Goal: Task Accomplishment & Management: Manage account settings

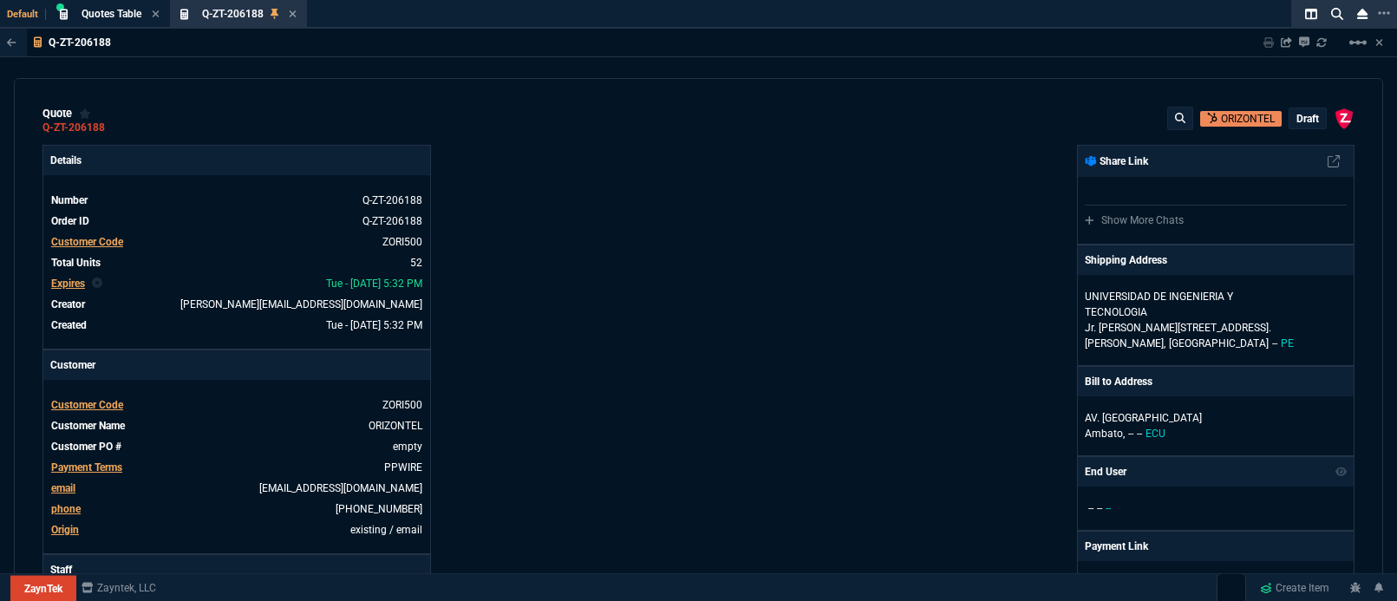
select select "5: [PERSON_NAME]"
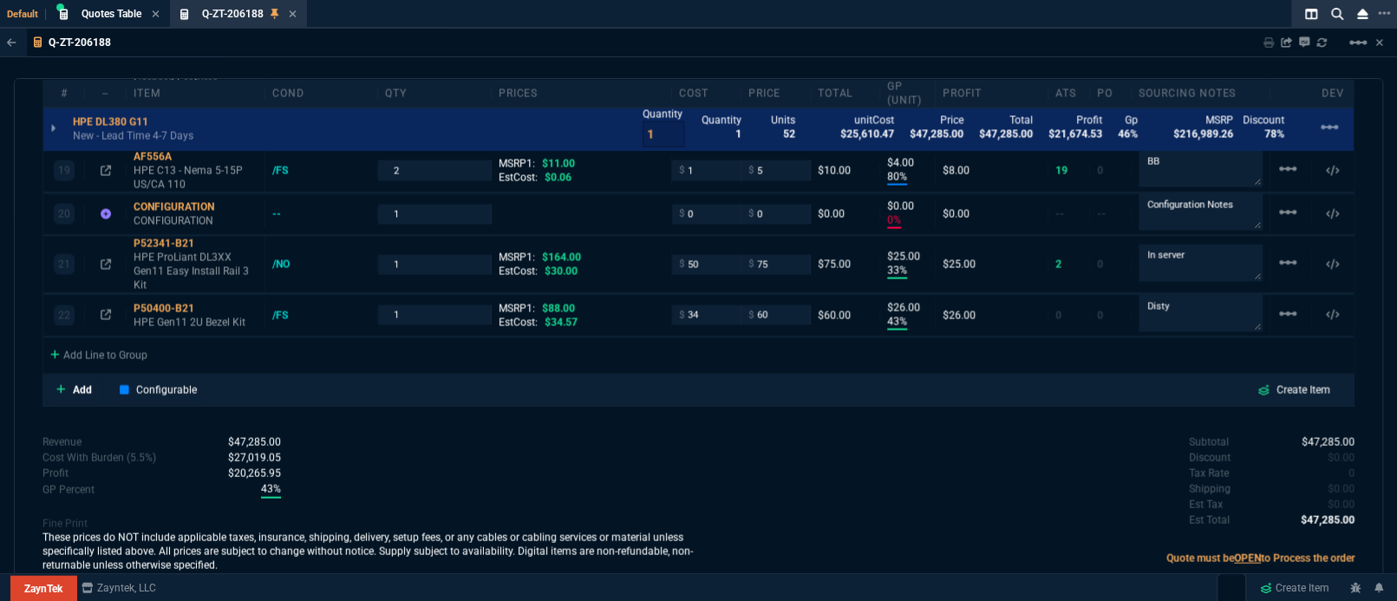
scroll to position [2126, 0]
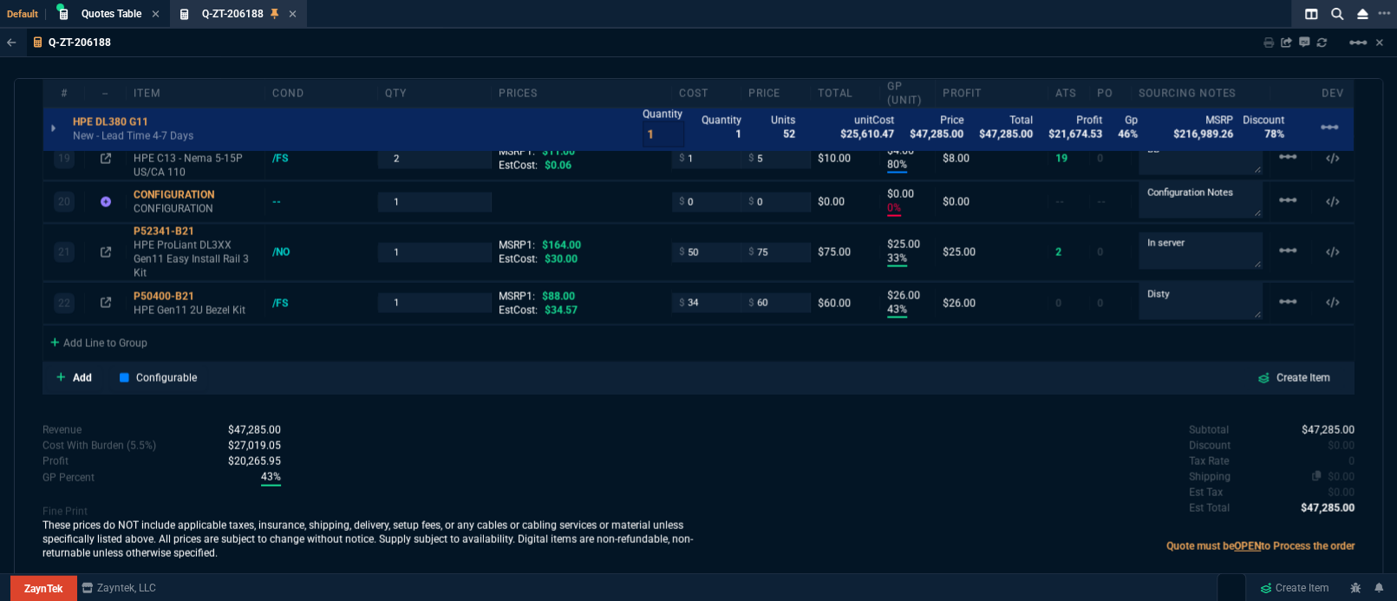
click at [1338, 470] on span "$0.00" at bounding box center [1341, 476] width 27 height 12
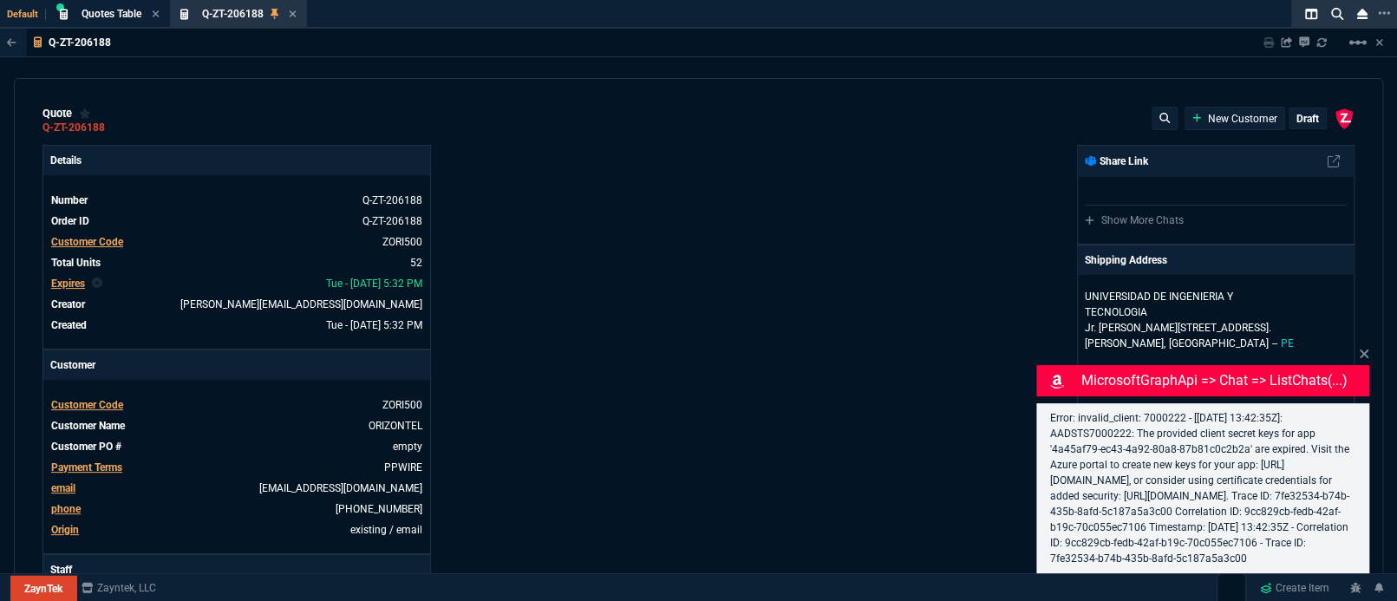
type input "4"
type input "95"
type input "47"
type input "3295"
type input "2"
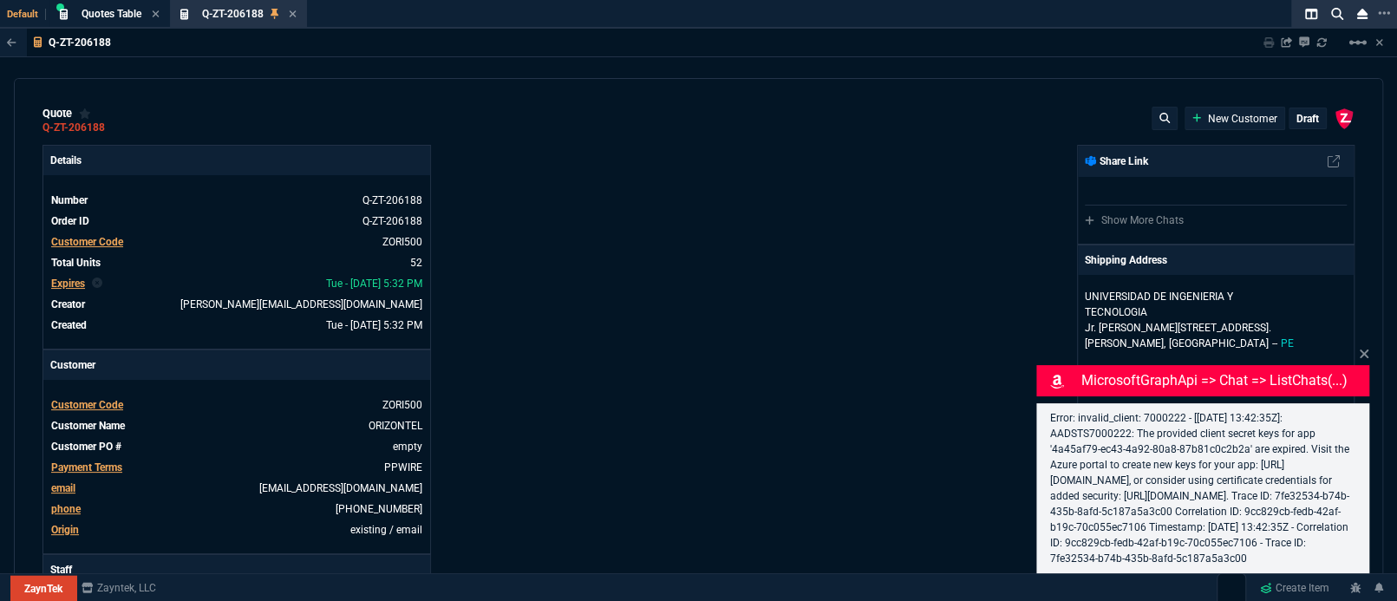
type input "10"
type input "60"
type input "48"
type input "415"
type input "32"
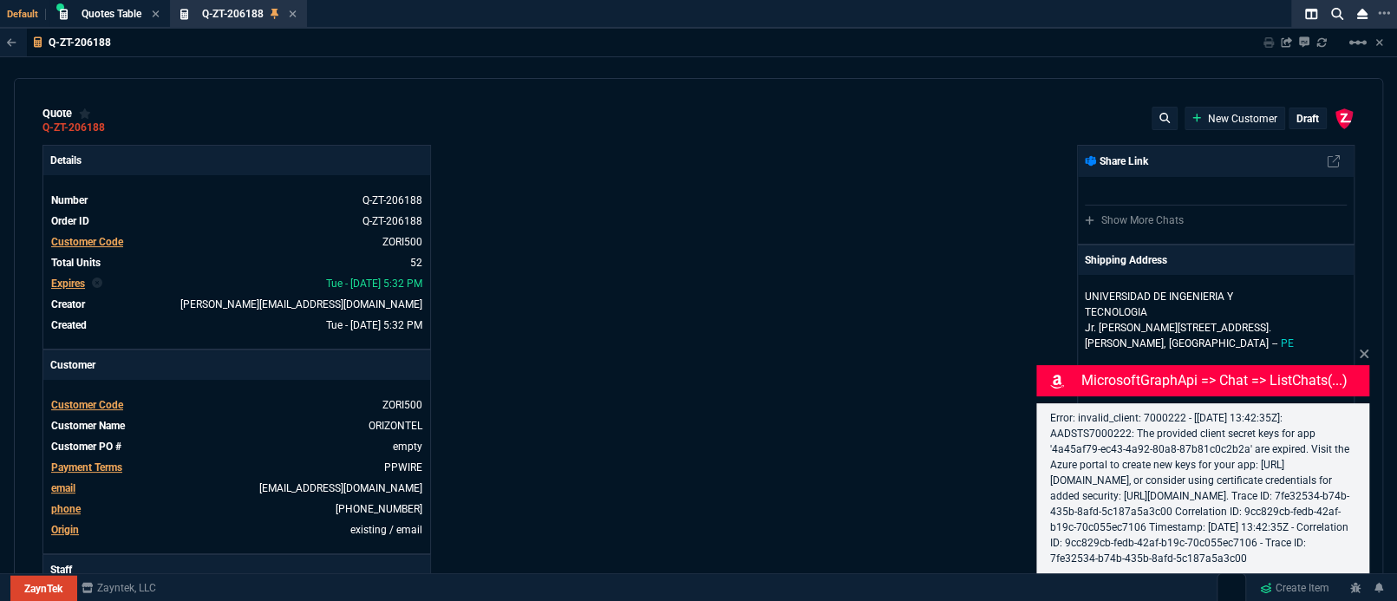
type input "95"
type input "29"
type input "200"
type input "91"
type input "100"
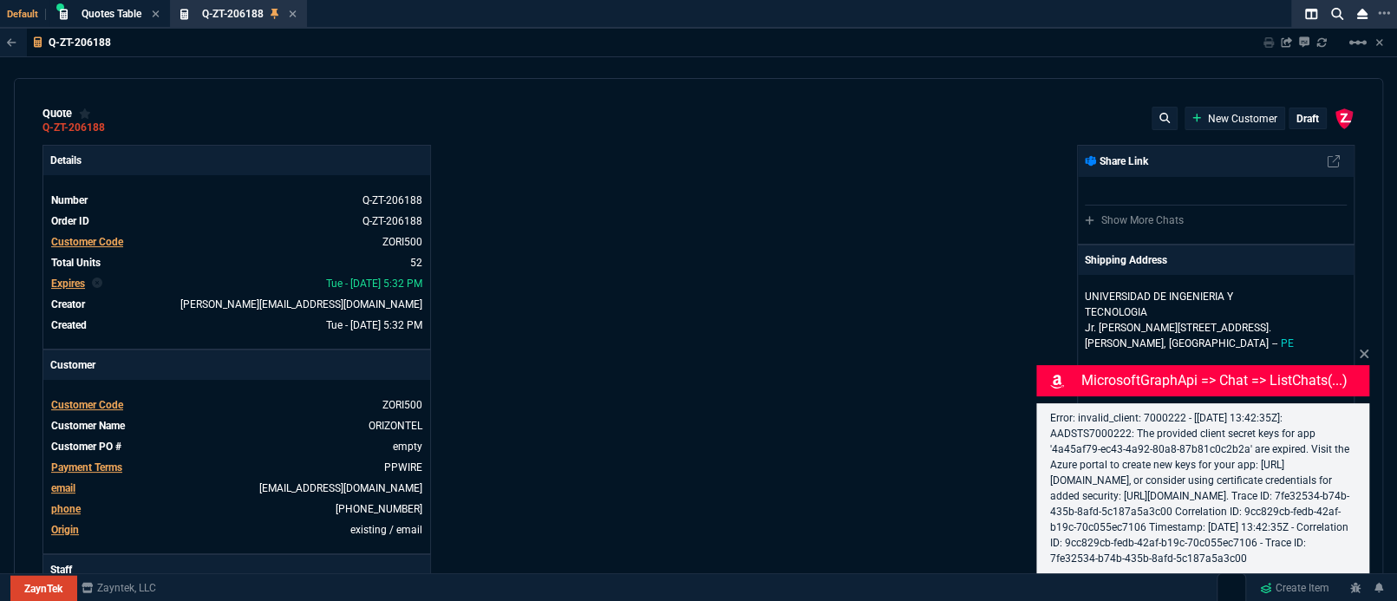
type input "67"
type input "20"
type input "76"
type input "980"
type input "71"
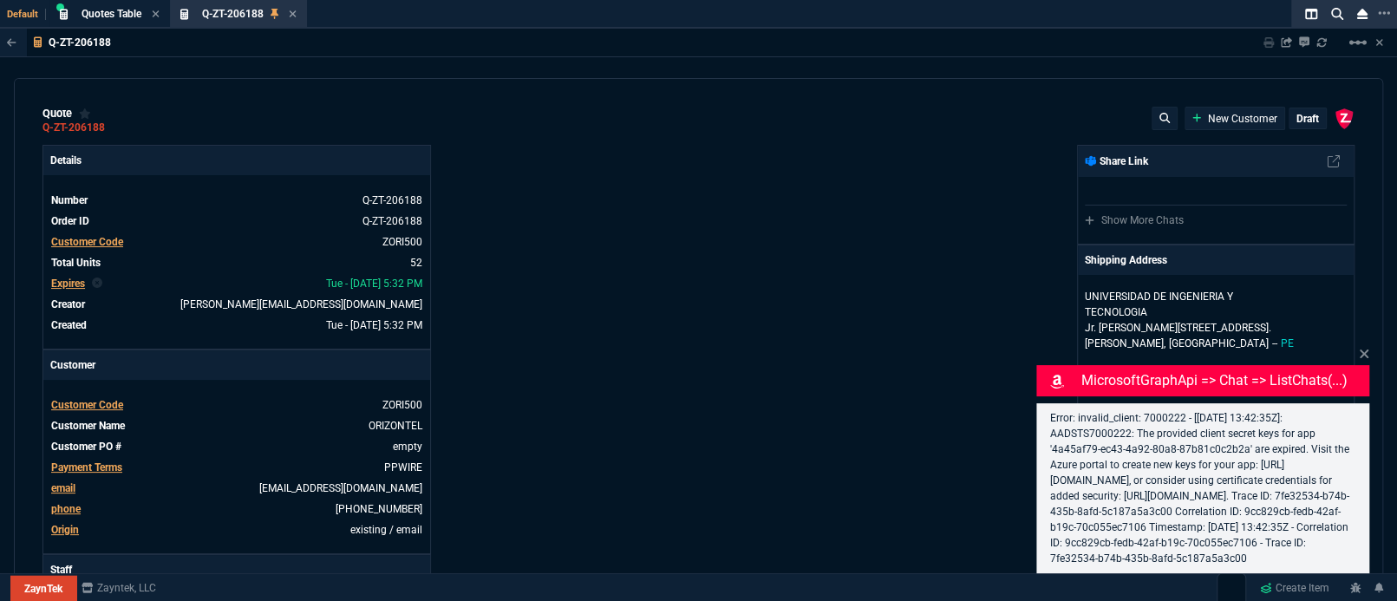
type input "160"
type input "9"
type input "14"
type input "19"
type input "55"
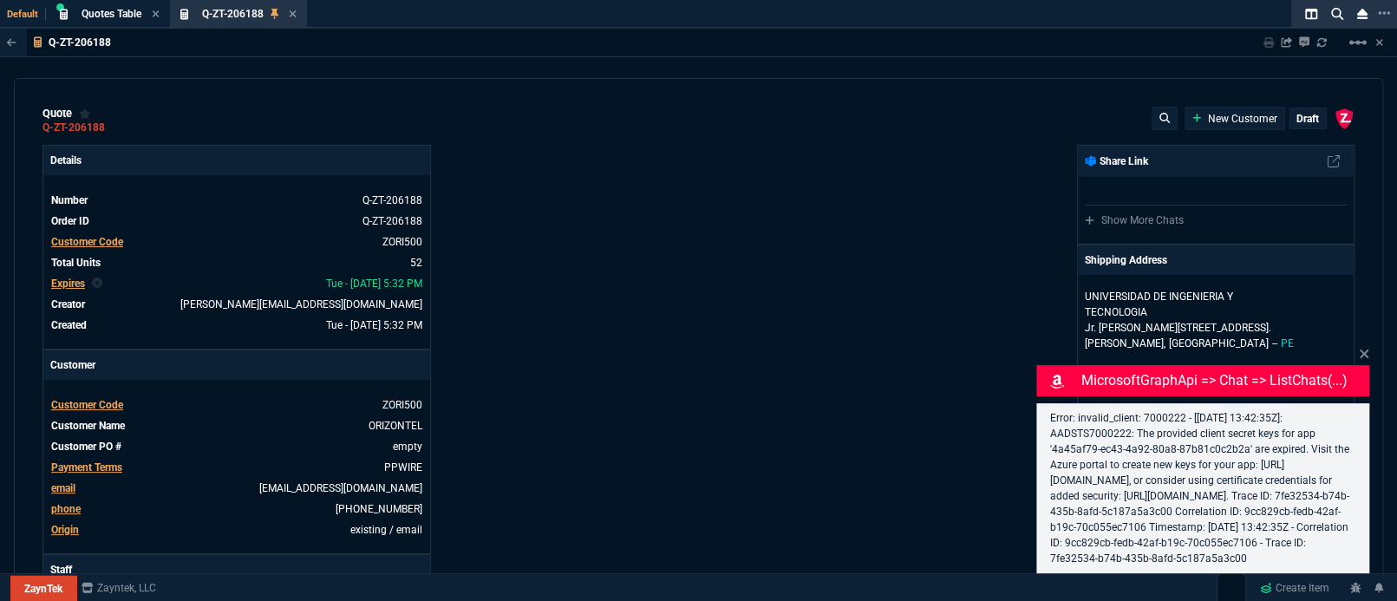
type input "20"
type input "15"
type input "22"
type input "243"
type input "11"
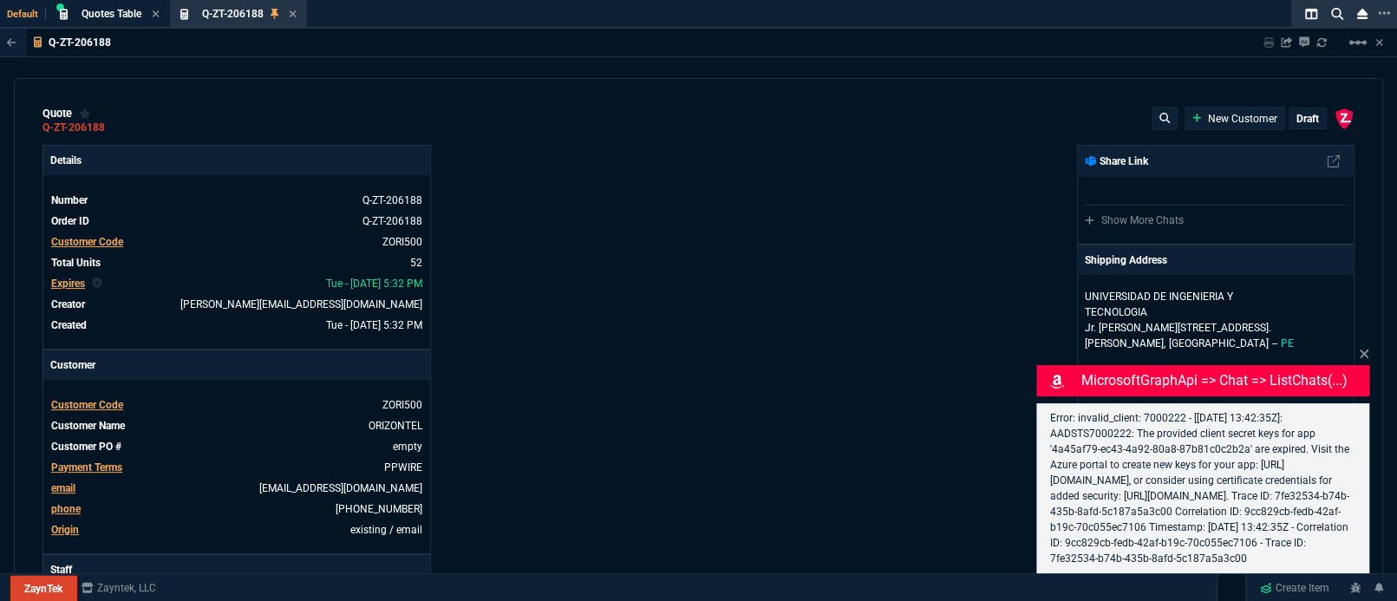
type input "10"
type input "43"
type input "75"
type input "0"
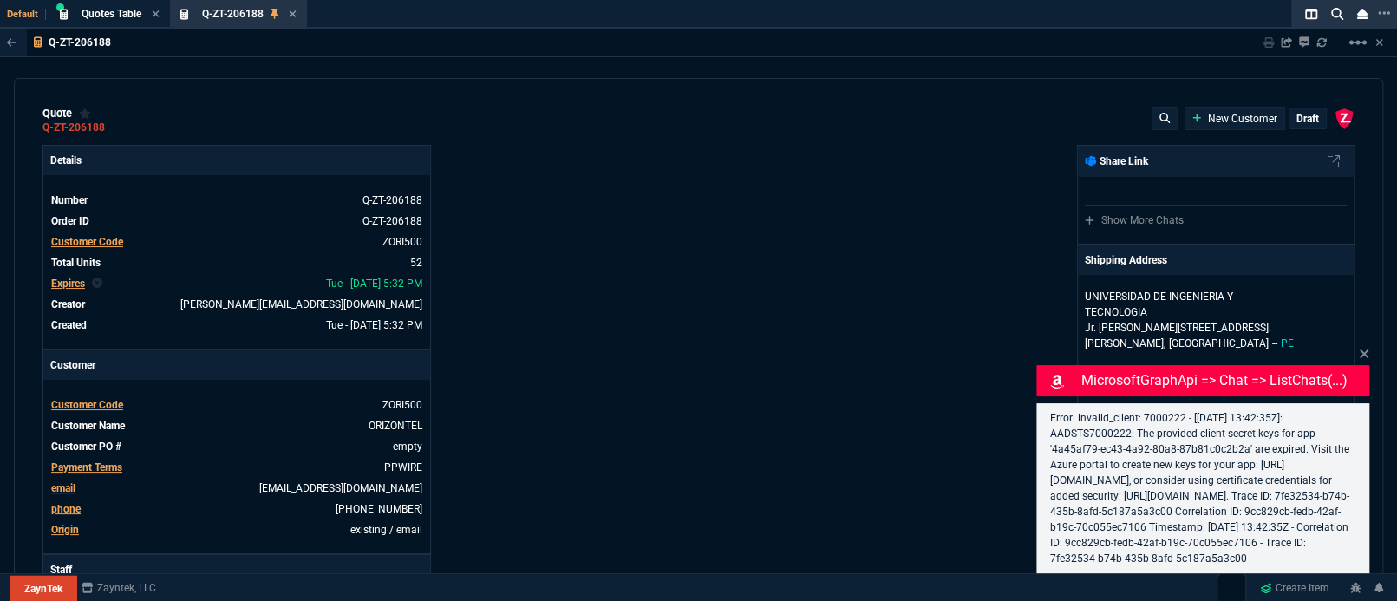
type input "80"
type input "4"
type input "0"
type input "33"
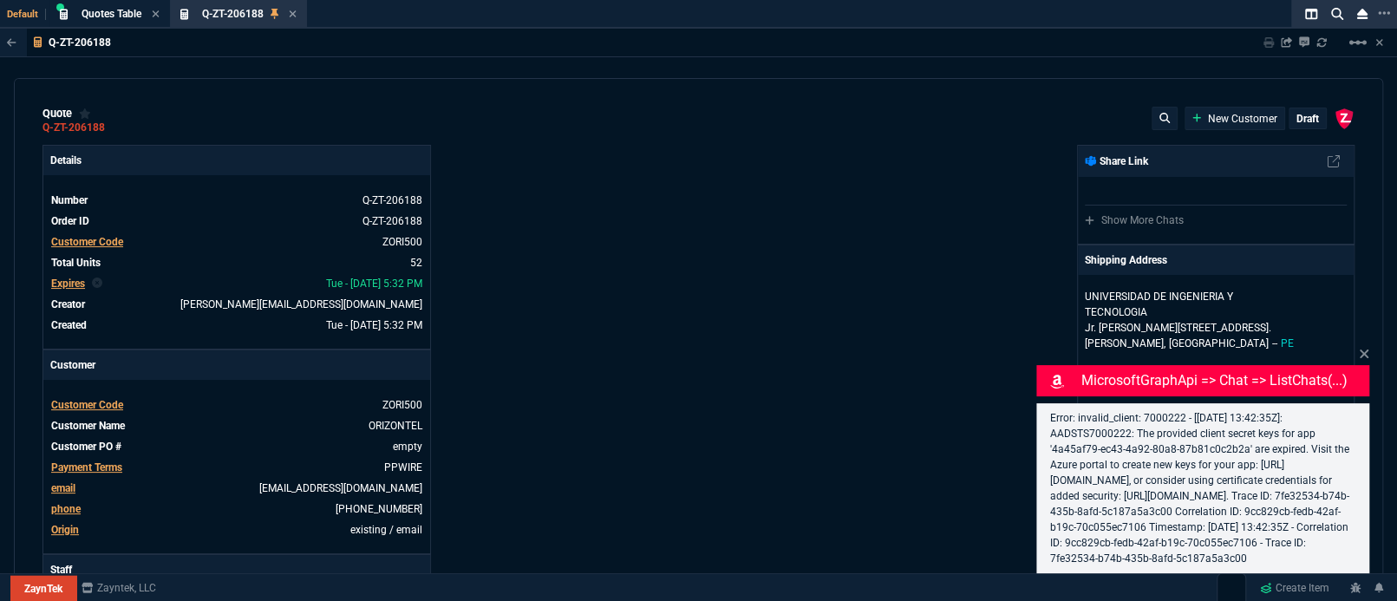
type input "25"
type input "43"
type input "26"
select select "5: [PERSON_NAME]"
type input "6569.06"
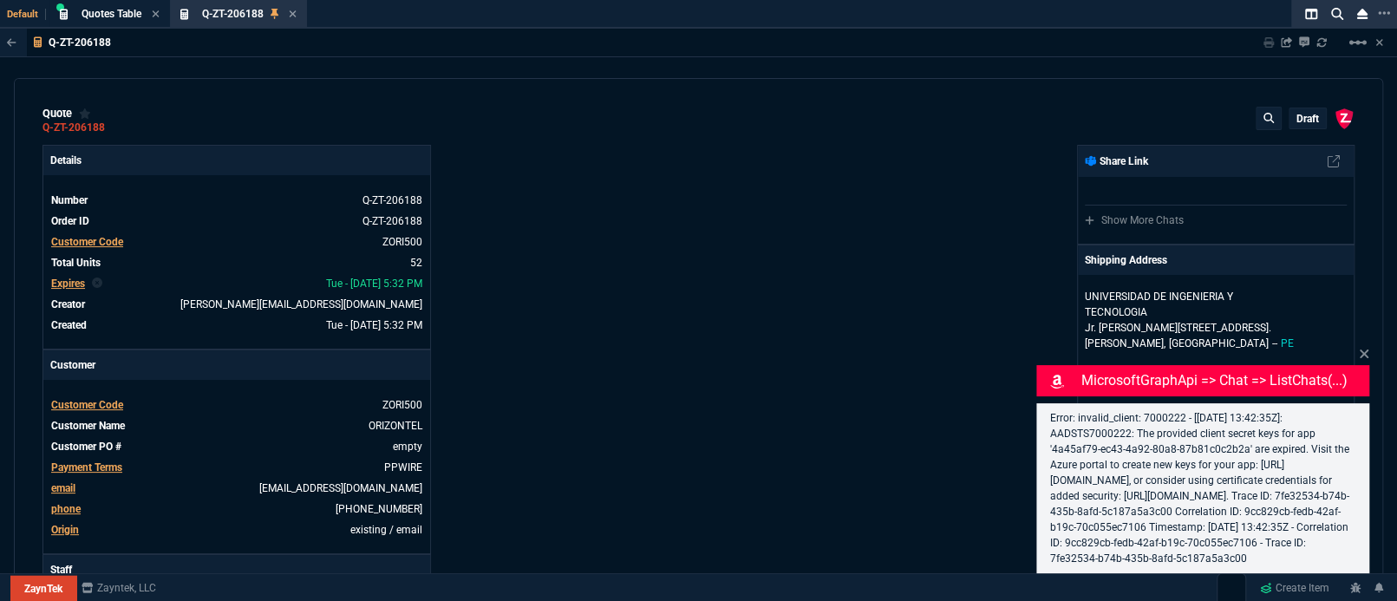
type input "59"
type input "52"
type input "233"
type input "40"
type input "972"
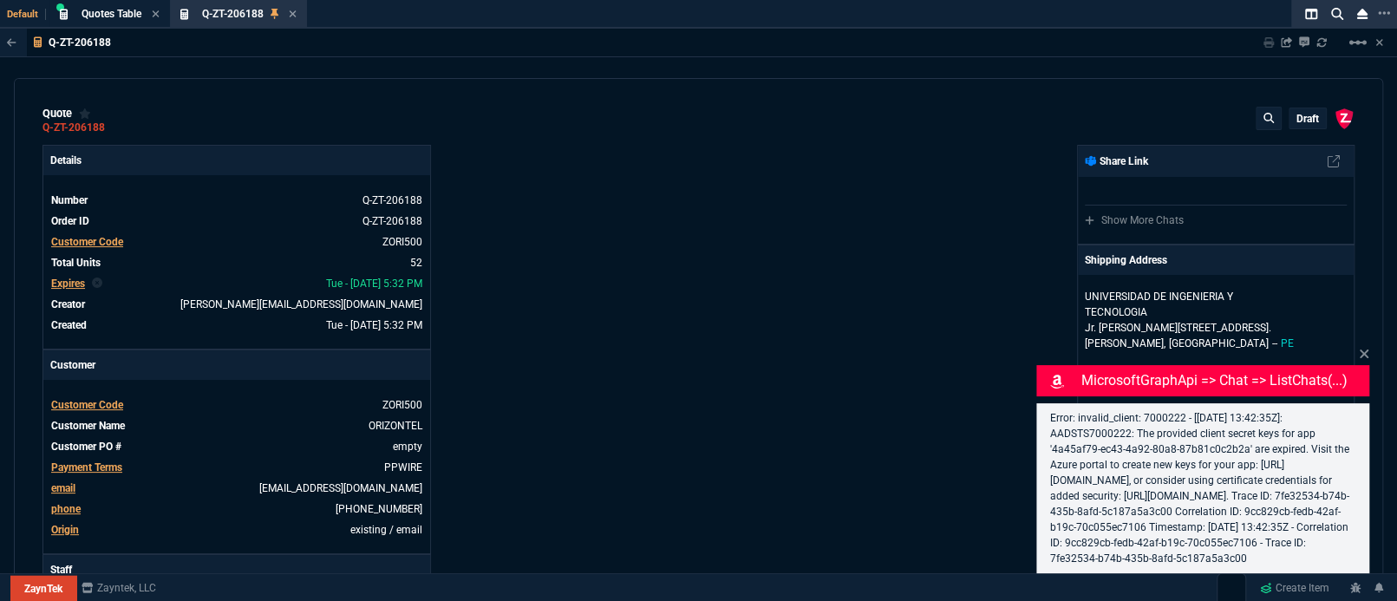
type input "38"
type input "4960"
type input "83"
type input "629"
type input "53"
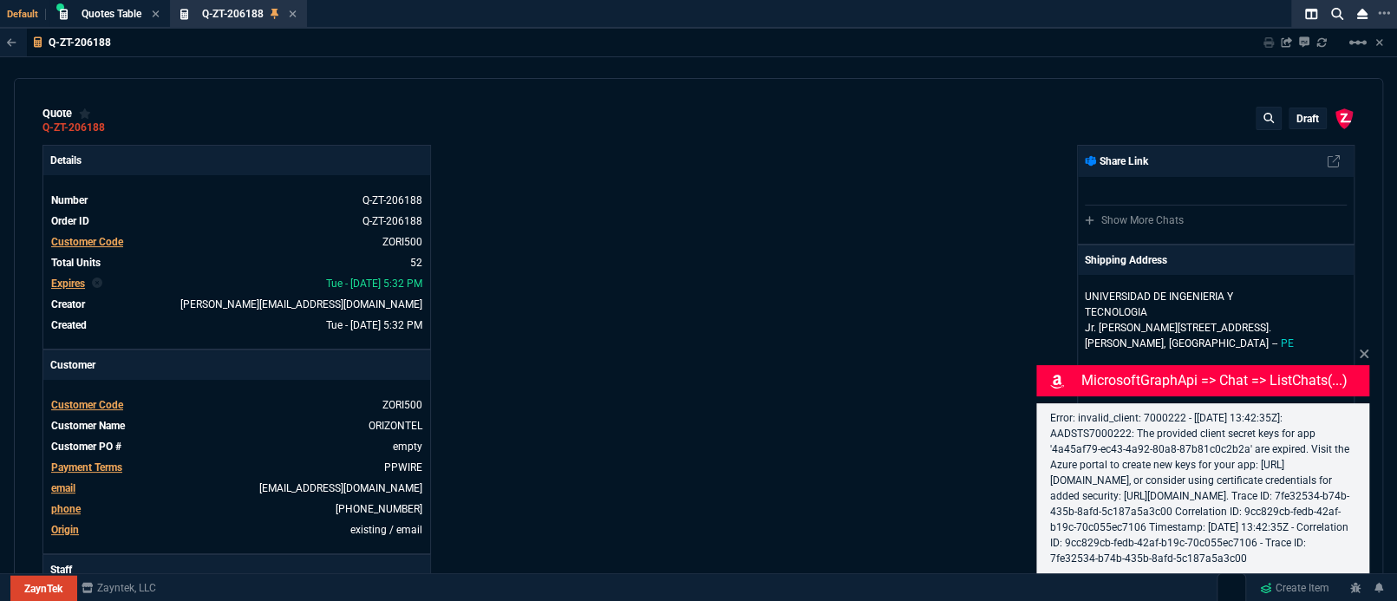
type input "2619"
type input "73"
type input "202"
type input "46"
type input "38"
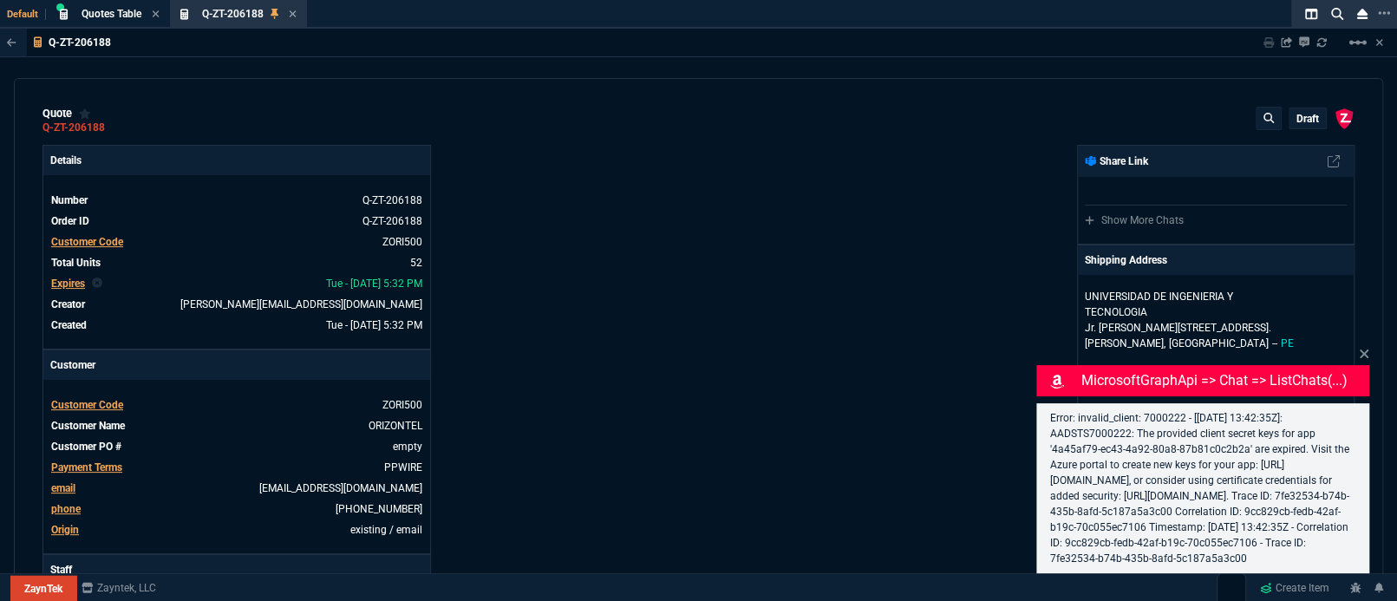
type input "21"
type input "12615.6"
type input "90"
type input "485"
type input "54"
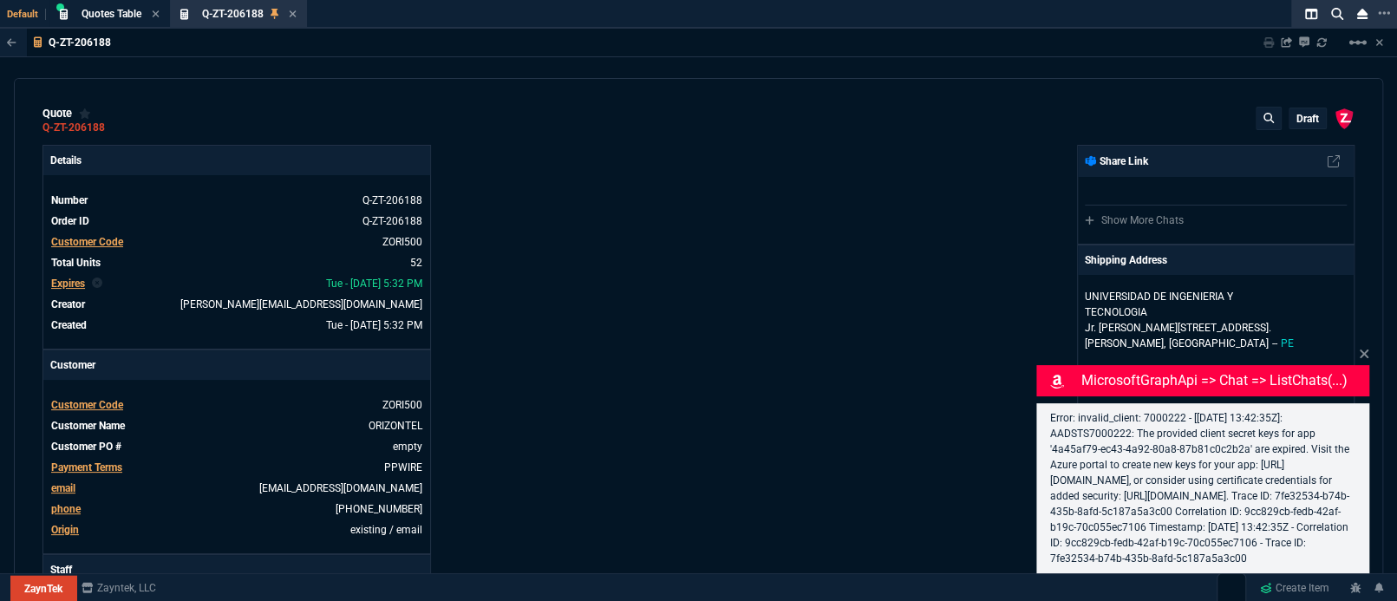
type input "265"
type input "40"
type input "1184"
type input "75"
type input "120"
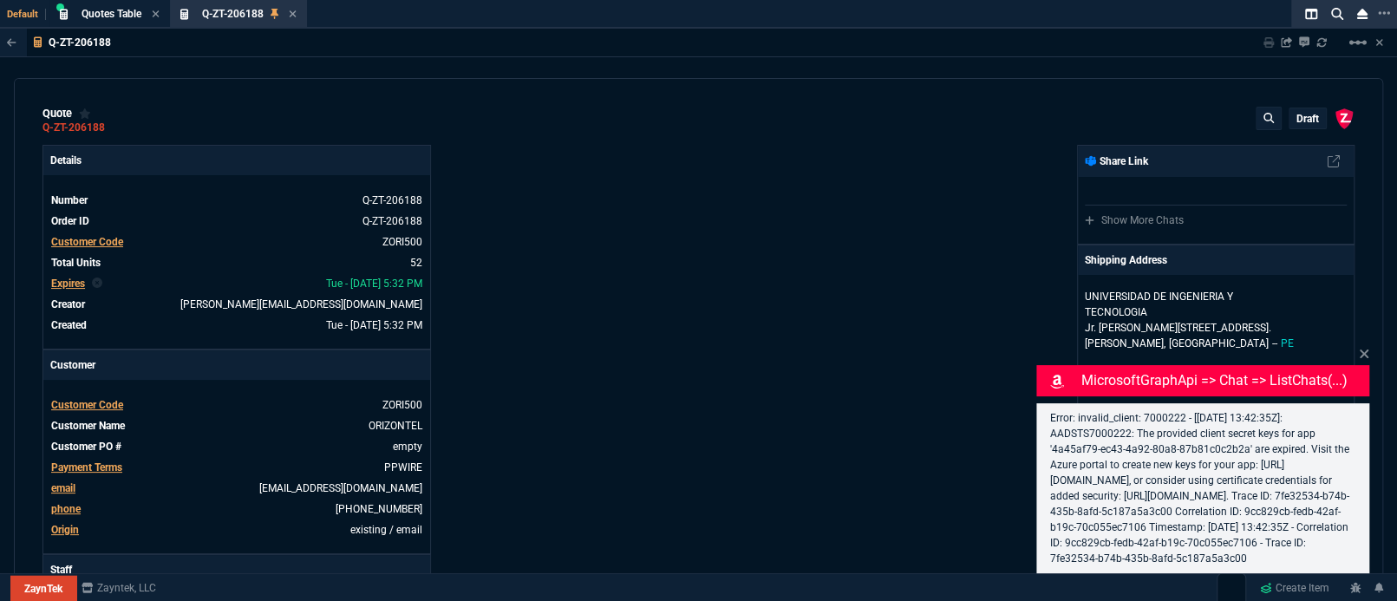
type input "38"
type input "2392.8"
type input "53"
type input "164"
type input "45"
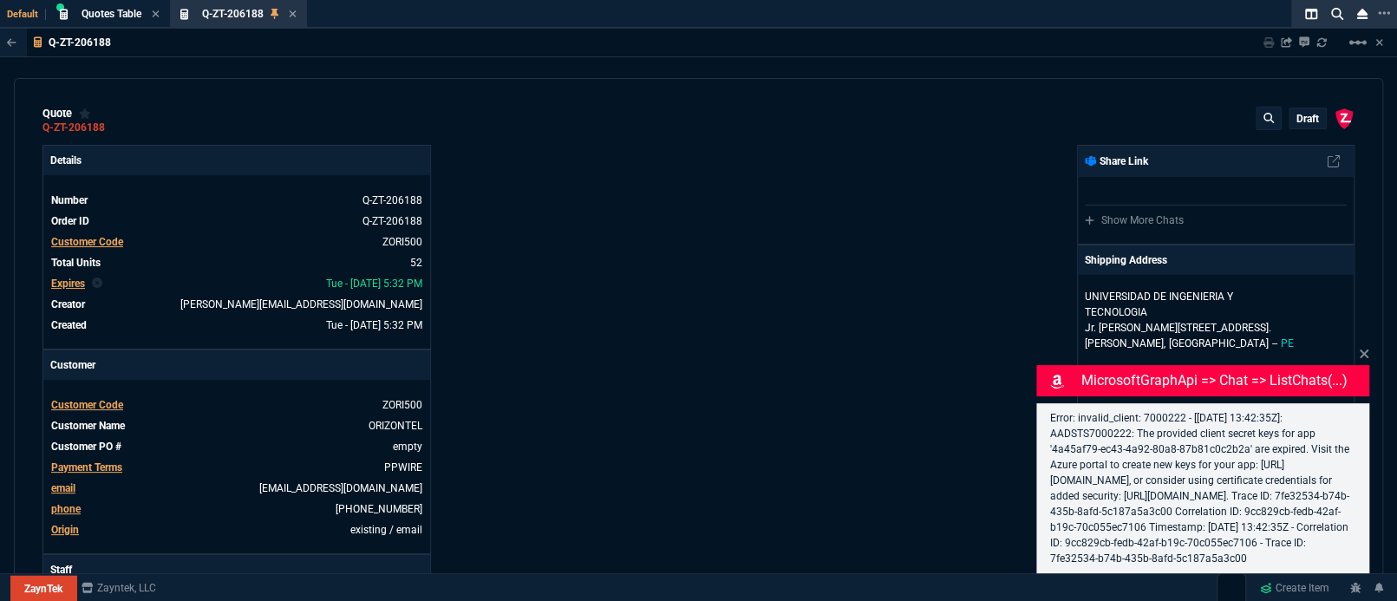
type input "399"
type input "56"
type input "926"
type input "81"
type input "11"
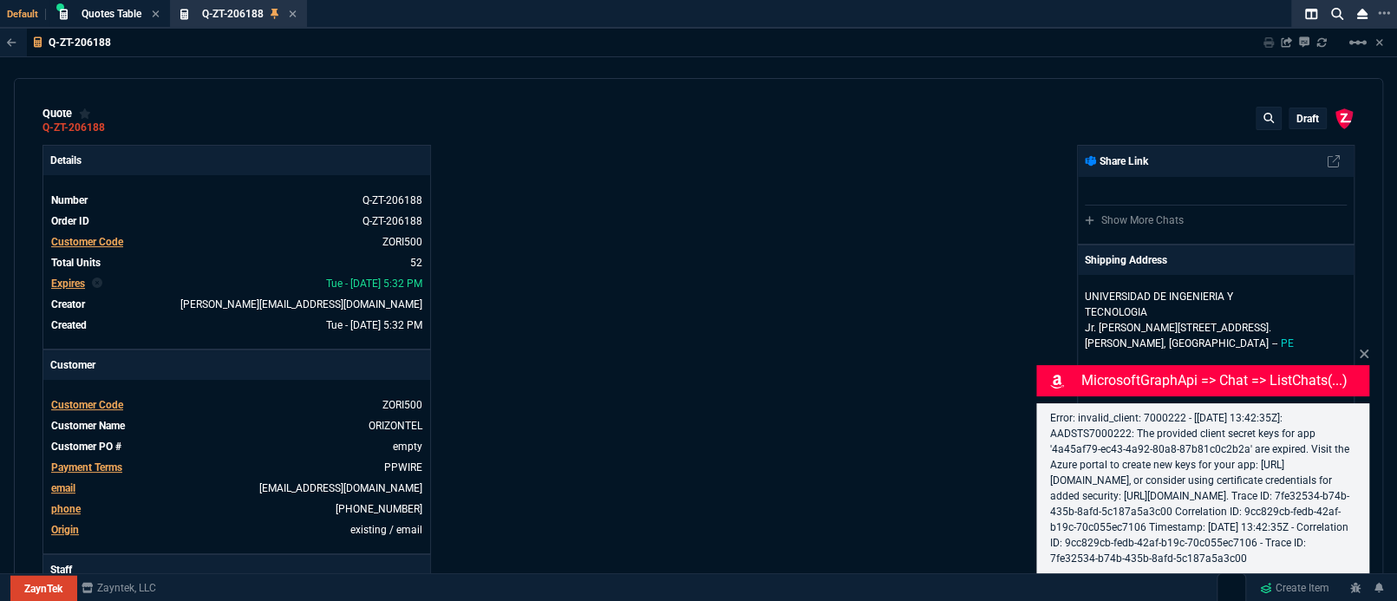
type input "55"
type input "164"
type input "54"
type input "88"
type input "32"
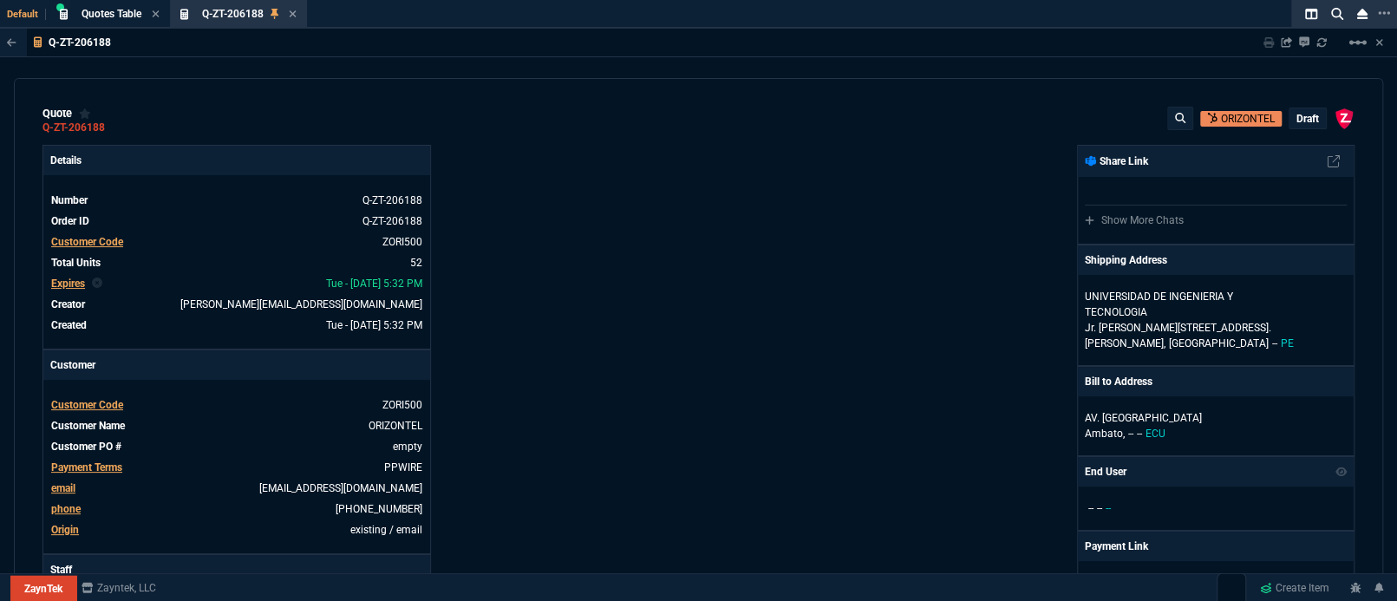
click at [1303, 116] on p "draft" at bounding box center [1308, 119] width 23 height 14
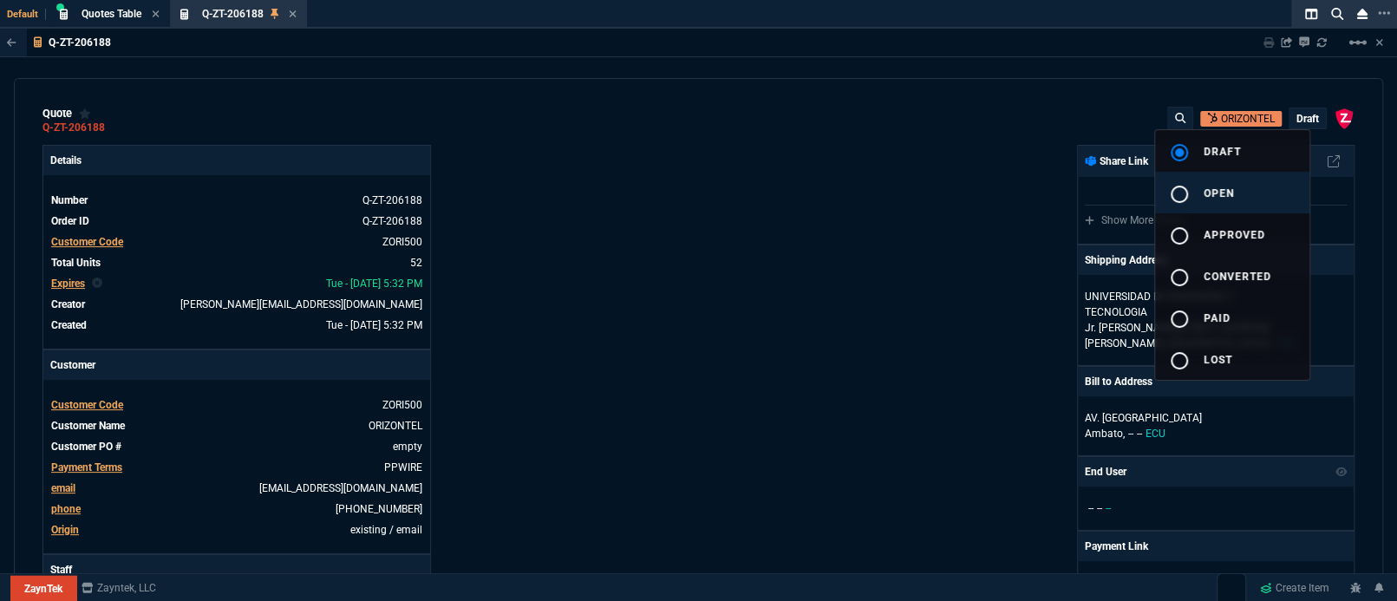
click at [1224, 184] on button "radio_button_unchecked open" at bounding box center [1232, 193] width 154 height 42
click at [692, 218] on div at bounding box center [698, 300] width 1397 height 601
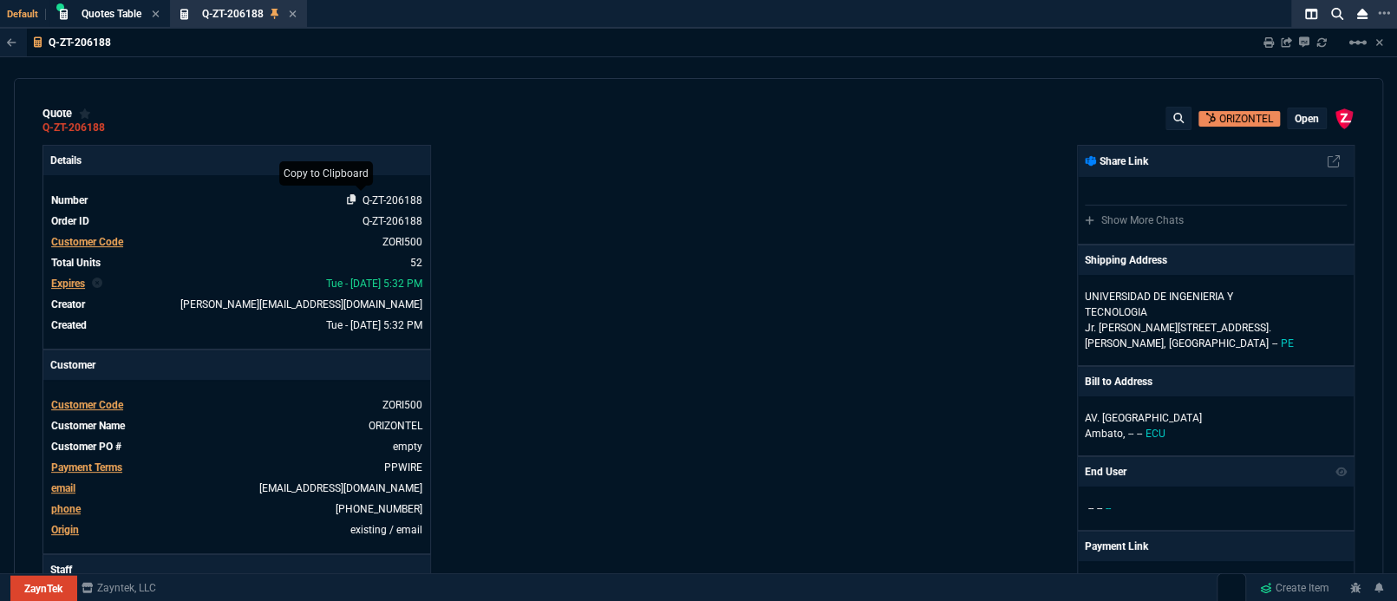
type input "4"
type input "95"
type input "6569.06"
type input "47"
type input "3295"
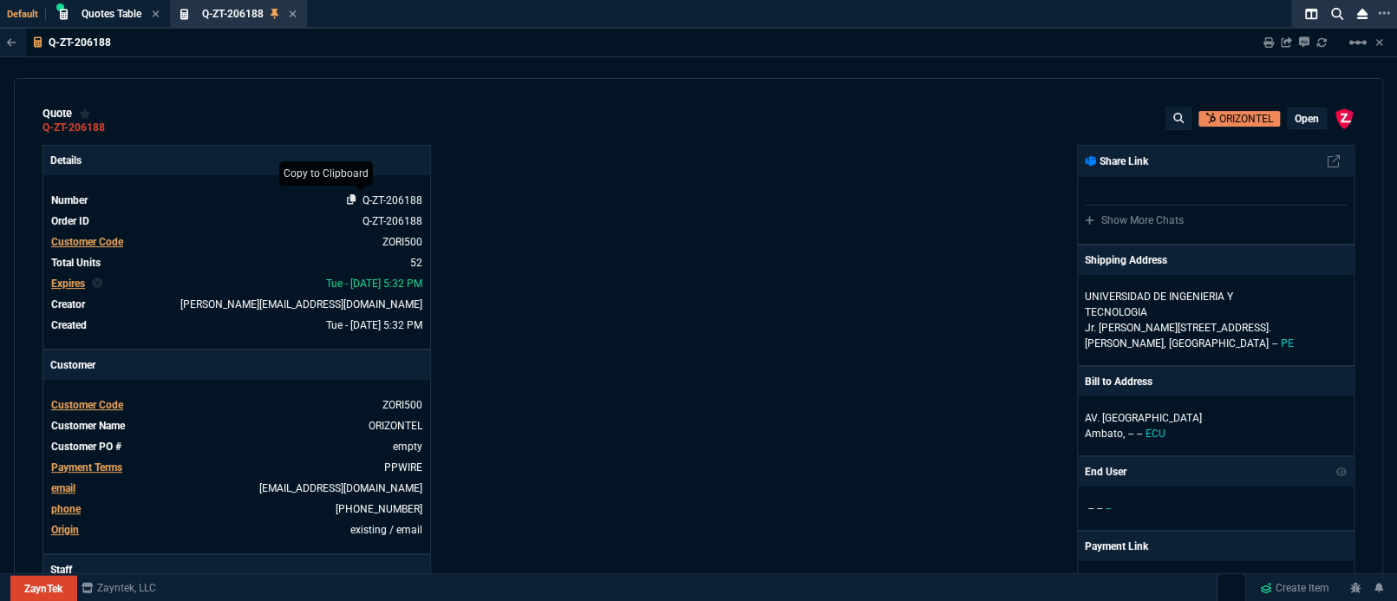
type input "2"
type input "233"
type input "10"
type input "60"
type input "972"
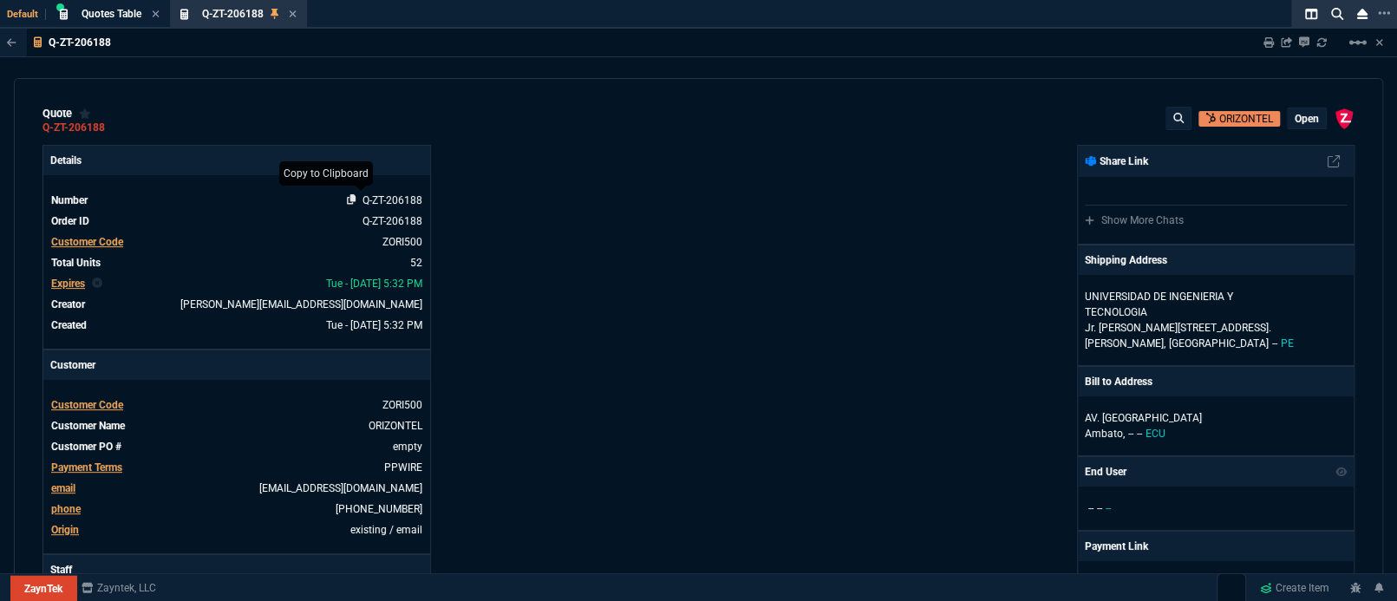
type input "48"
type input "415"
type input "4960"
type input "32"
type input "95"
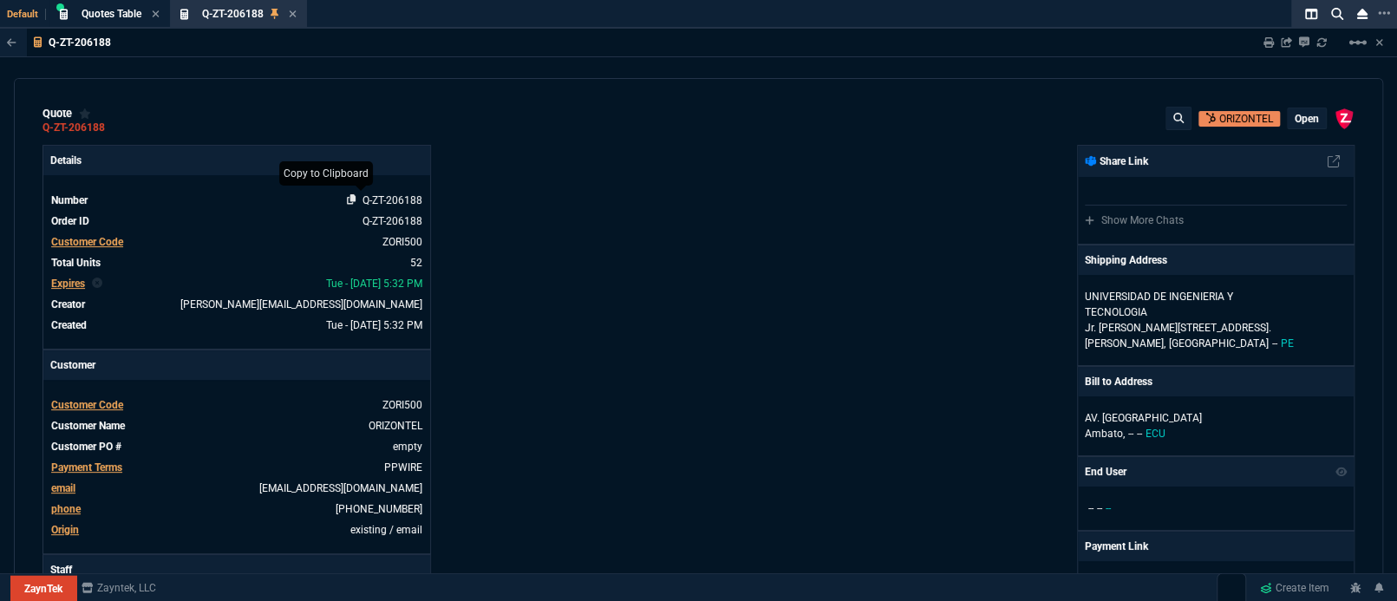
type input "629"
type input "29"
type input "200"
type input "2619"
type input "91"
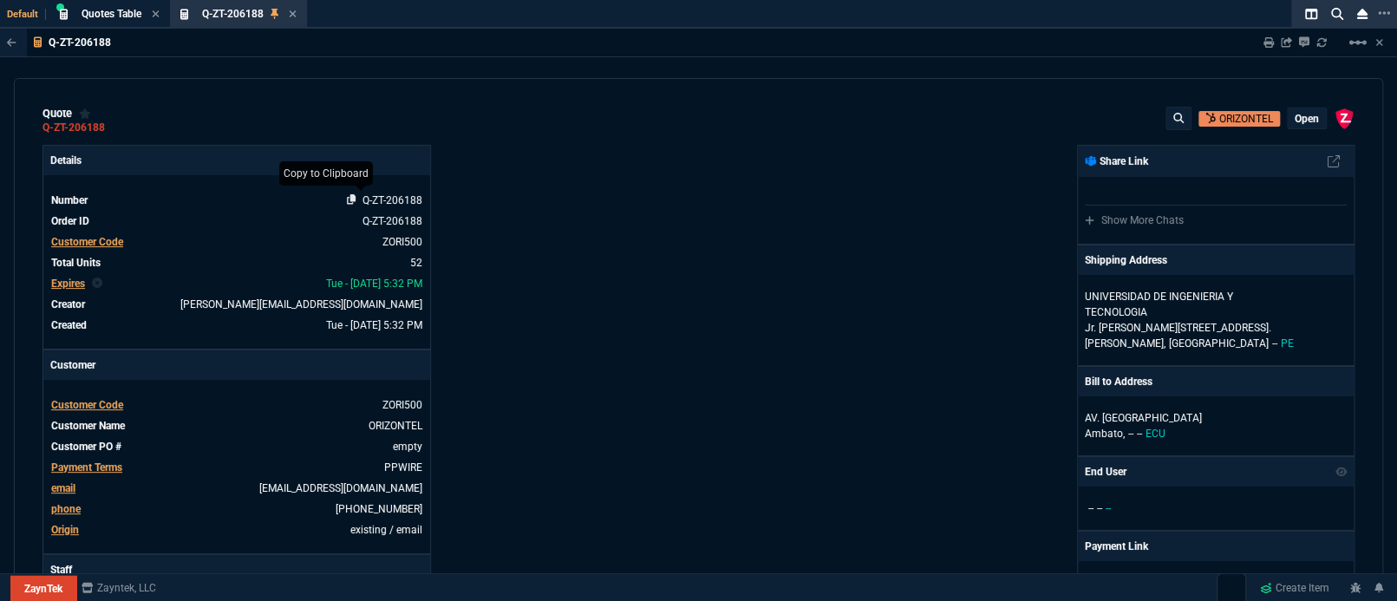
type input "100"
type input "202"
type input "67"
type input "20"
type input "38"
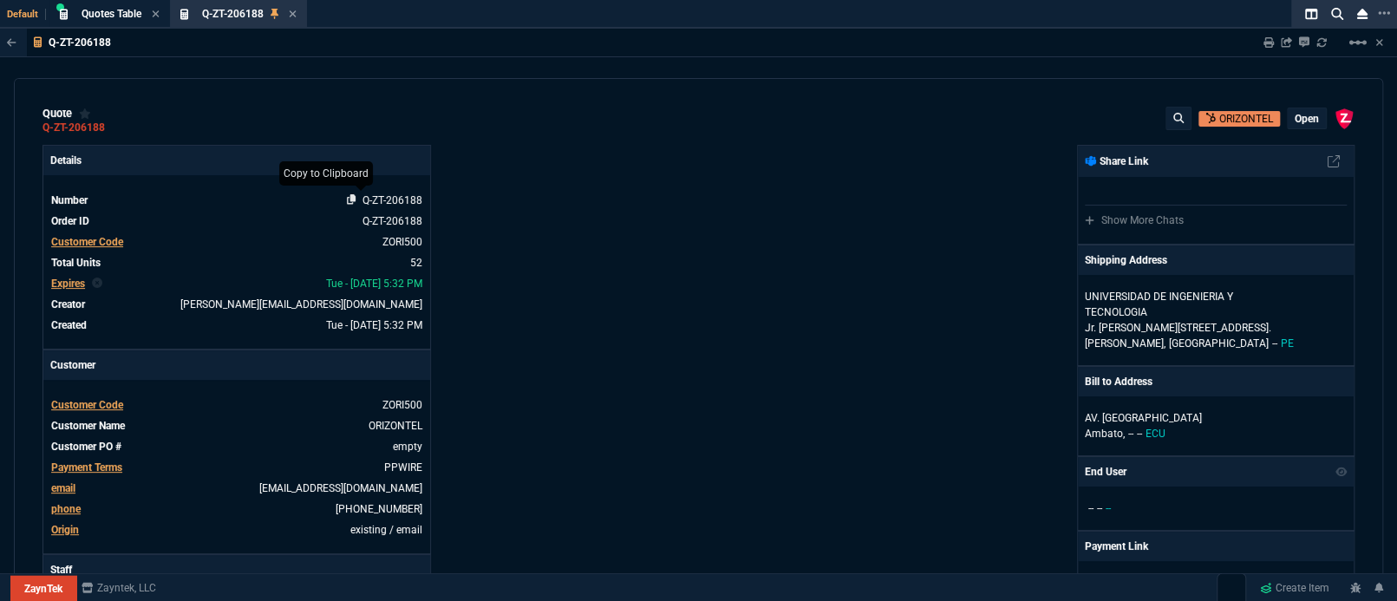
type input "76"
type input "980"
type input "12615.6"
type input "71"
type input "160"
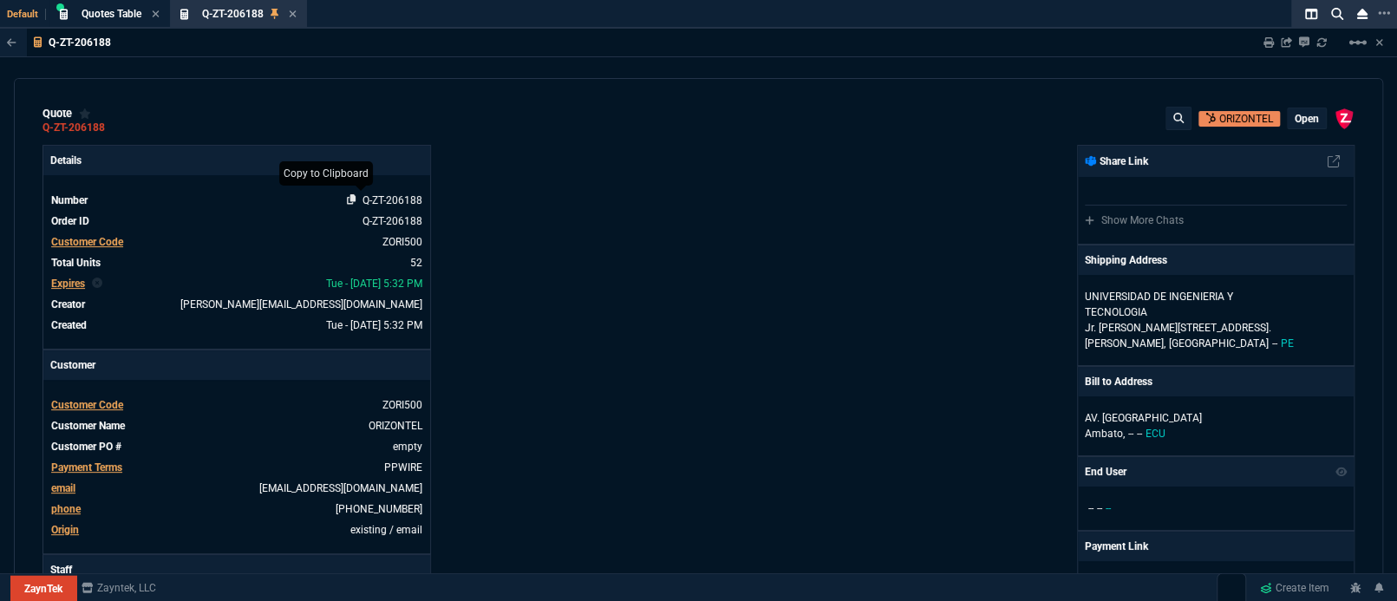
type input "485"
type input "9"
type input "14"
type input "265"
type input "19"
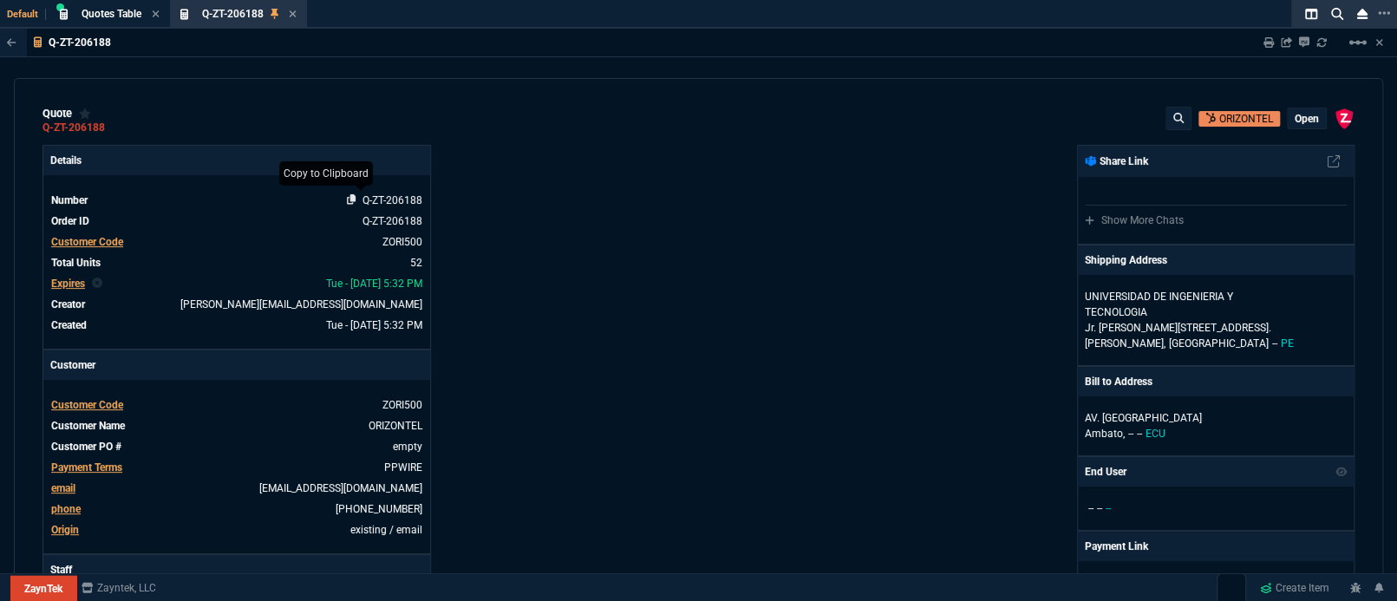
type input "55"
type input "1184"
type input "20"
type input "15"
type input "120"
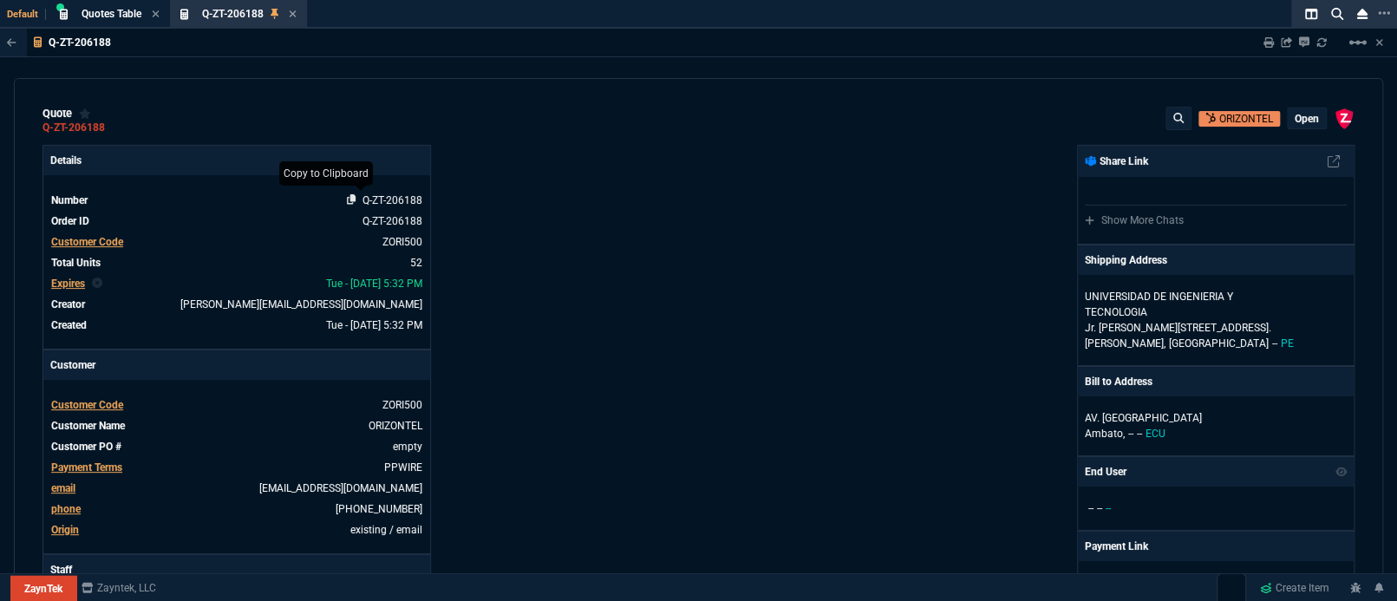
type input "22"
type input "243"
type input "2392.8"
type input "11"
type input "10"
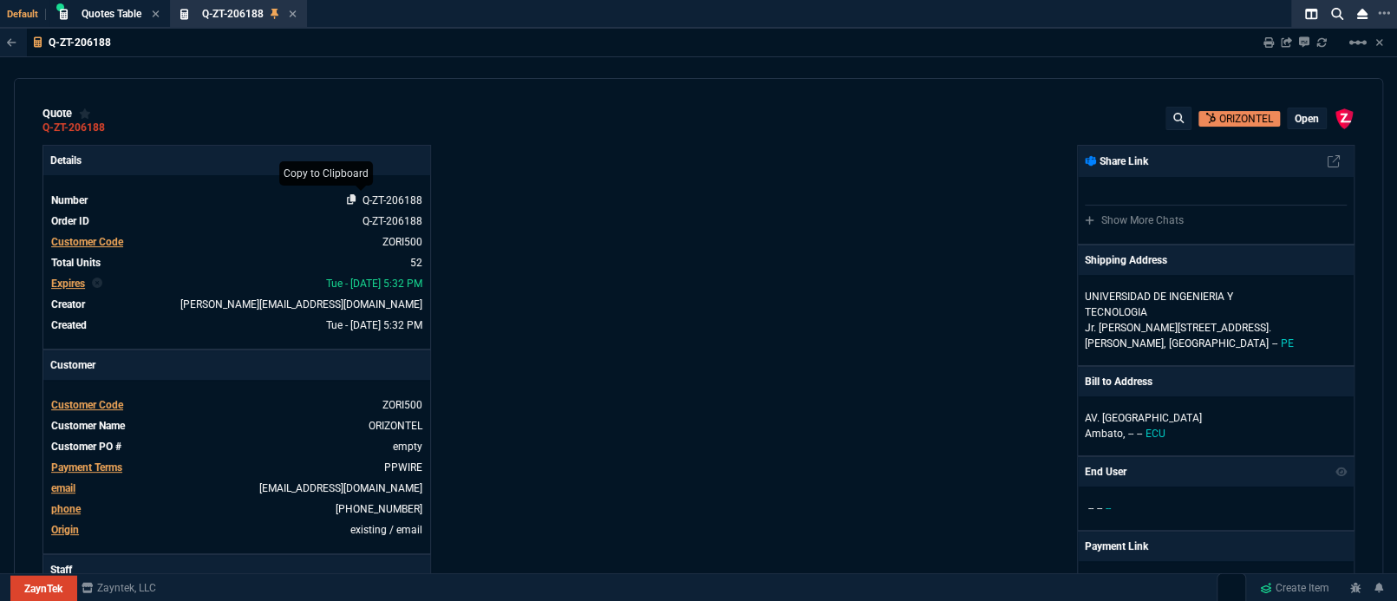
type input "164"
type input "43"
type input "75"
type input "399"
type input "0"
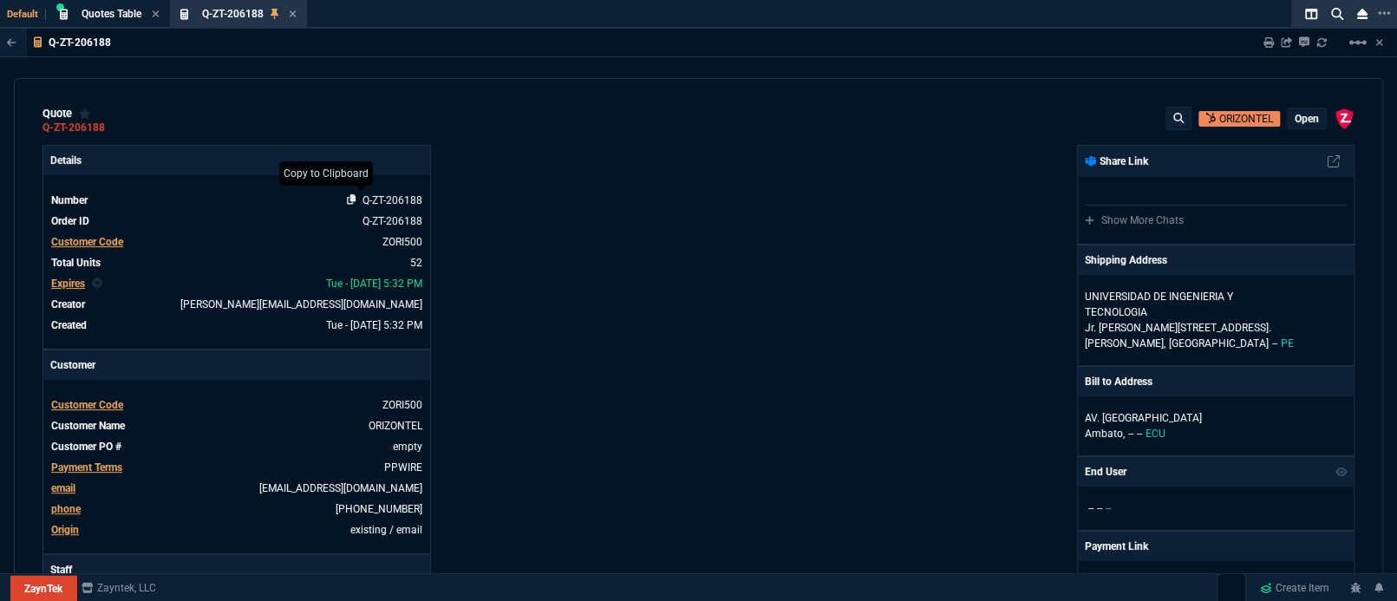
type input "0"
type input "926"
type input "80"
type input "4"
type input "11"
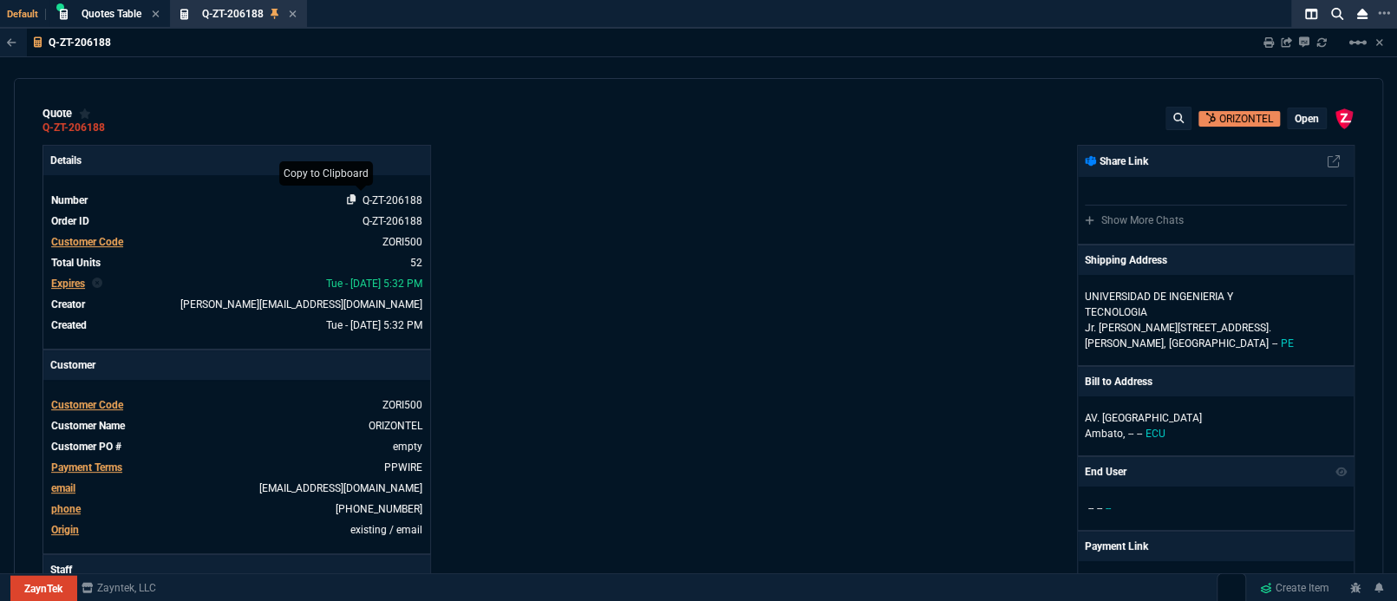
type input "0"
type input "33"
type input "25"
type input "164"
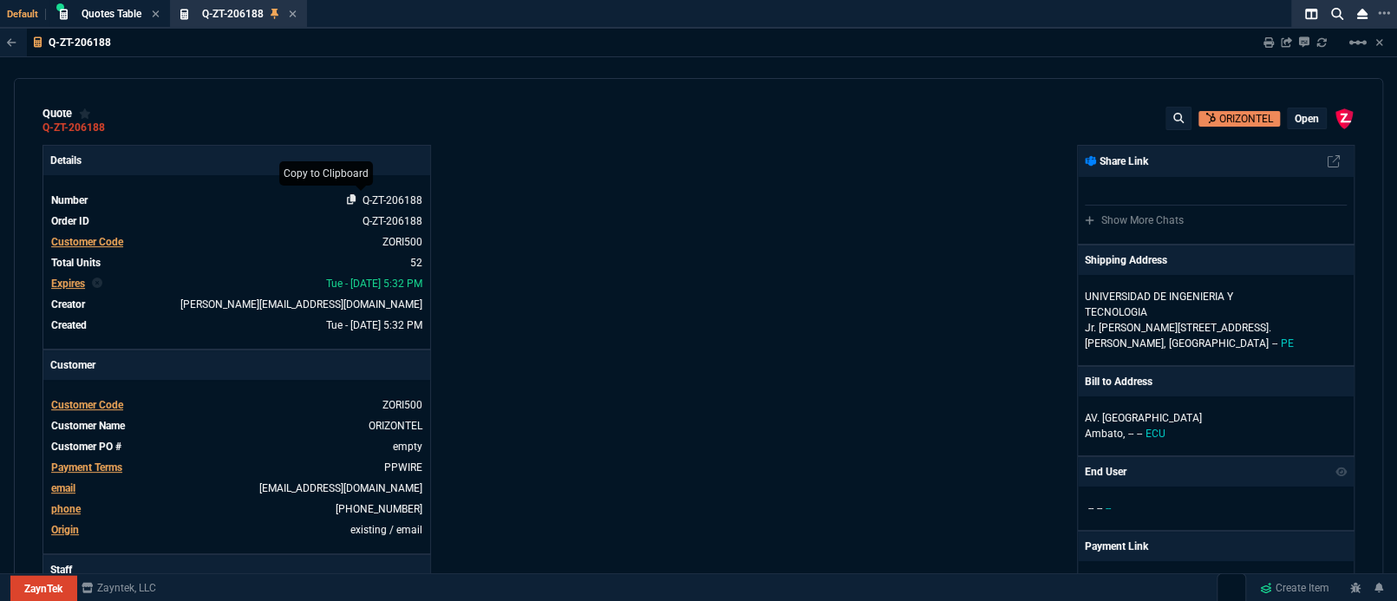
type input "43"
type input "26"
type input "88"
type input "59"
type input "52"
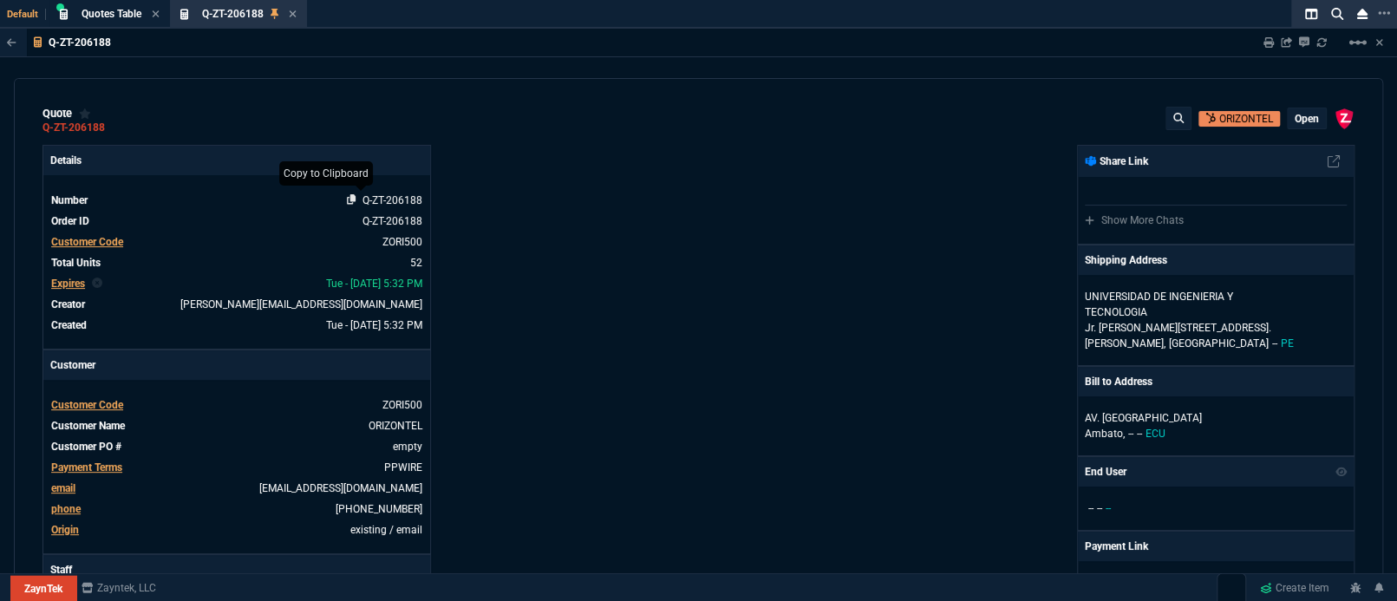
type input "40"
type input "38"
type input "83"
type input "53"
type input "73"
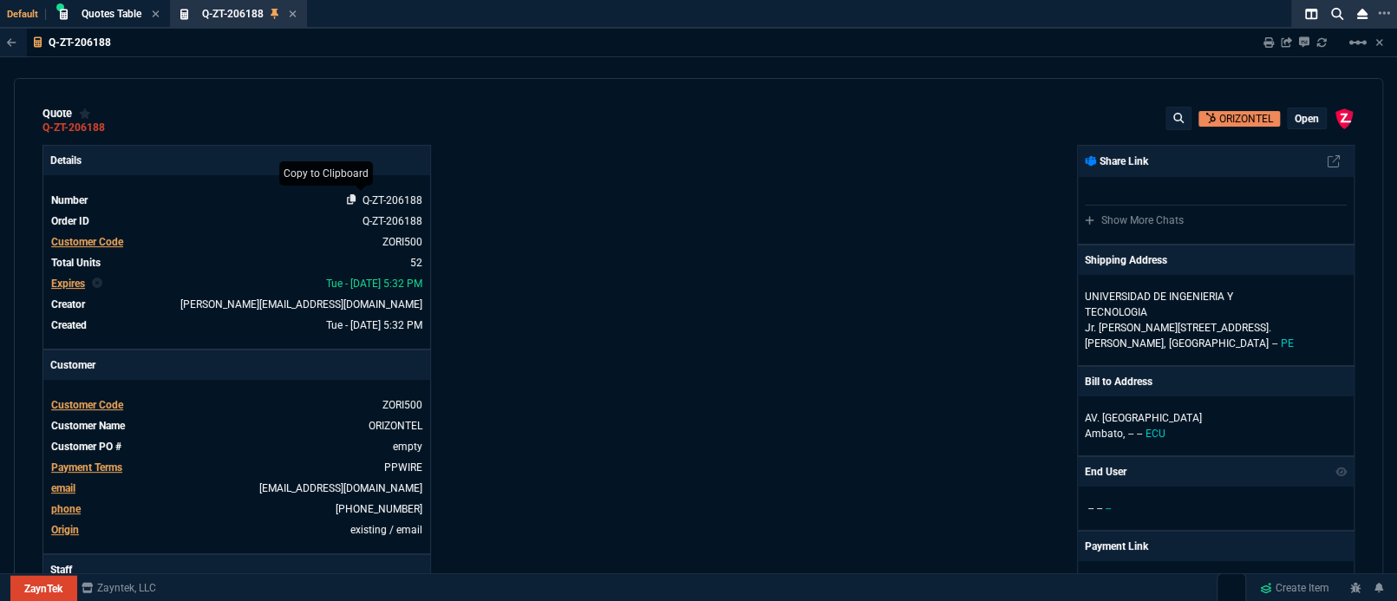
type input "46"
type input "21"
type input "90"
type input "54"
type input "40"
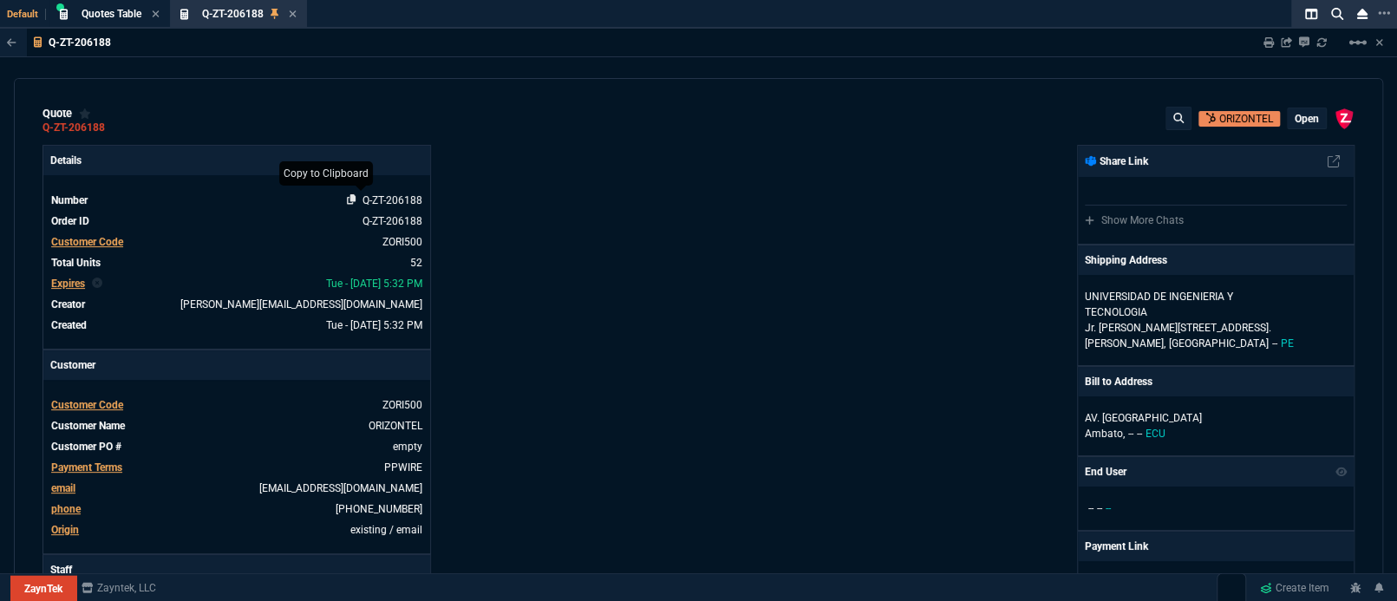
type input "75"
type input "38"
type input "53"
type input "45"
type input "56"
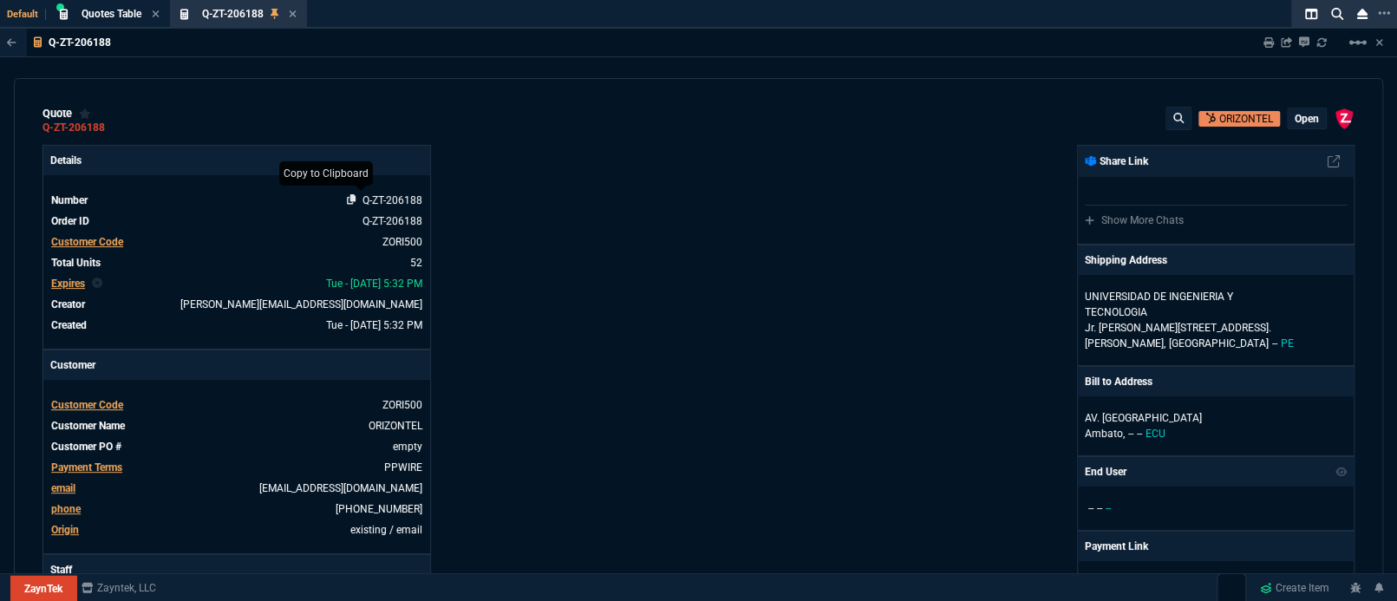
type input "81"
type input "55"
type input "54"
type input "32"
click at [352, 199] on icon at bounding box center [352, 199] width 10 height 10
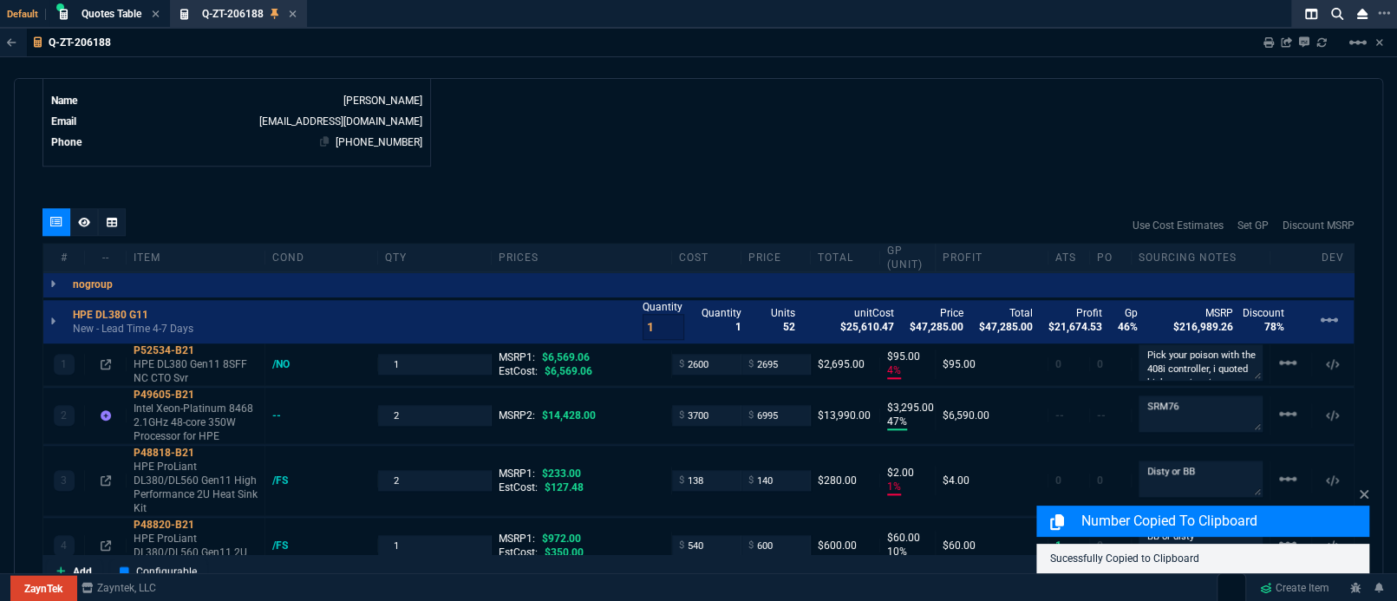
scroll to position [770, 0]
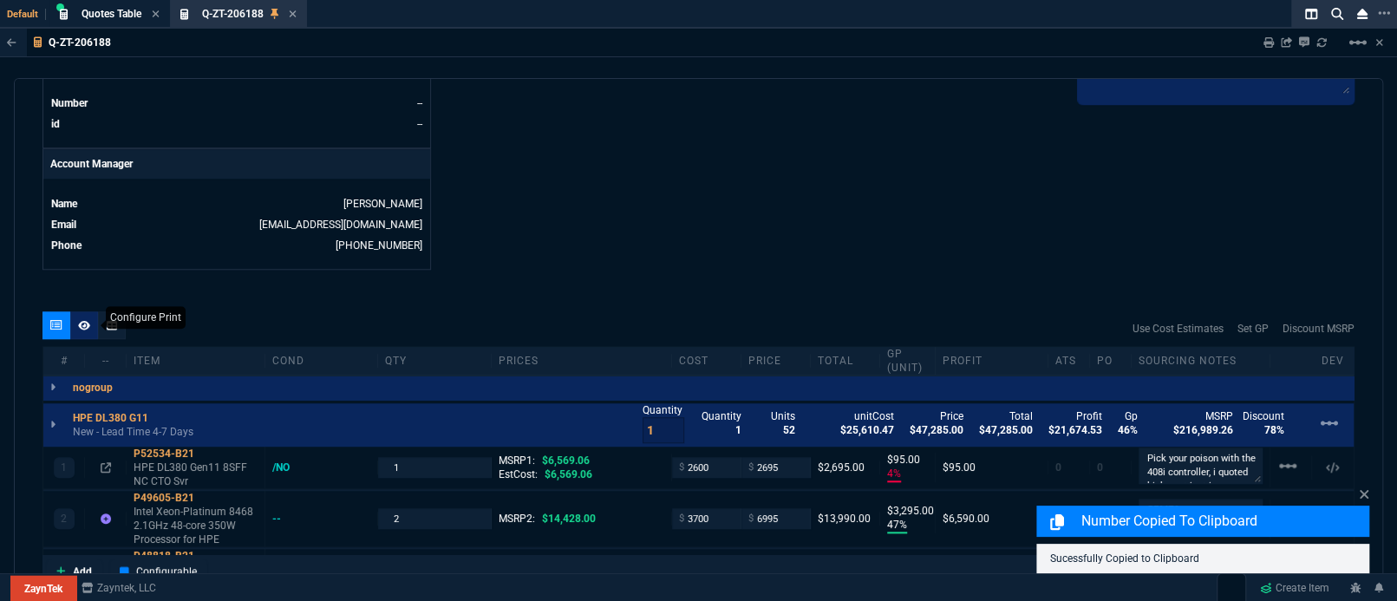
click at [87, 327] on icon at bounding box center [84, 325] width 12 height 10
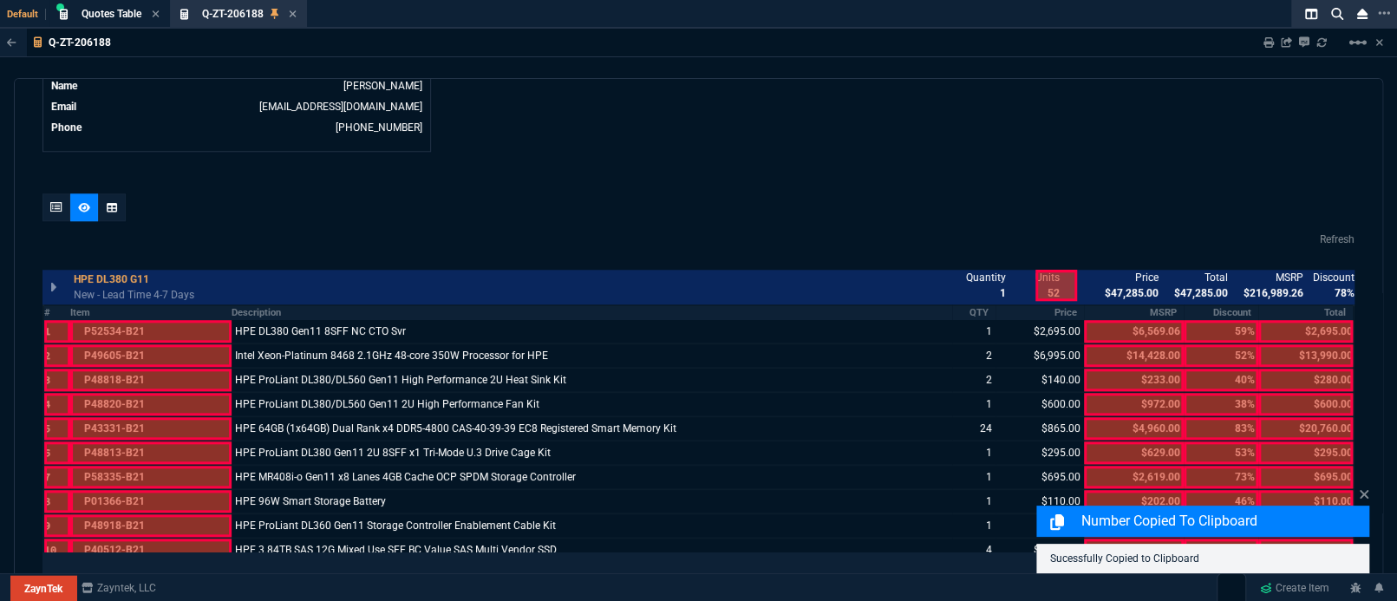
scroll to position [924, 0]
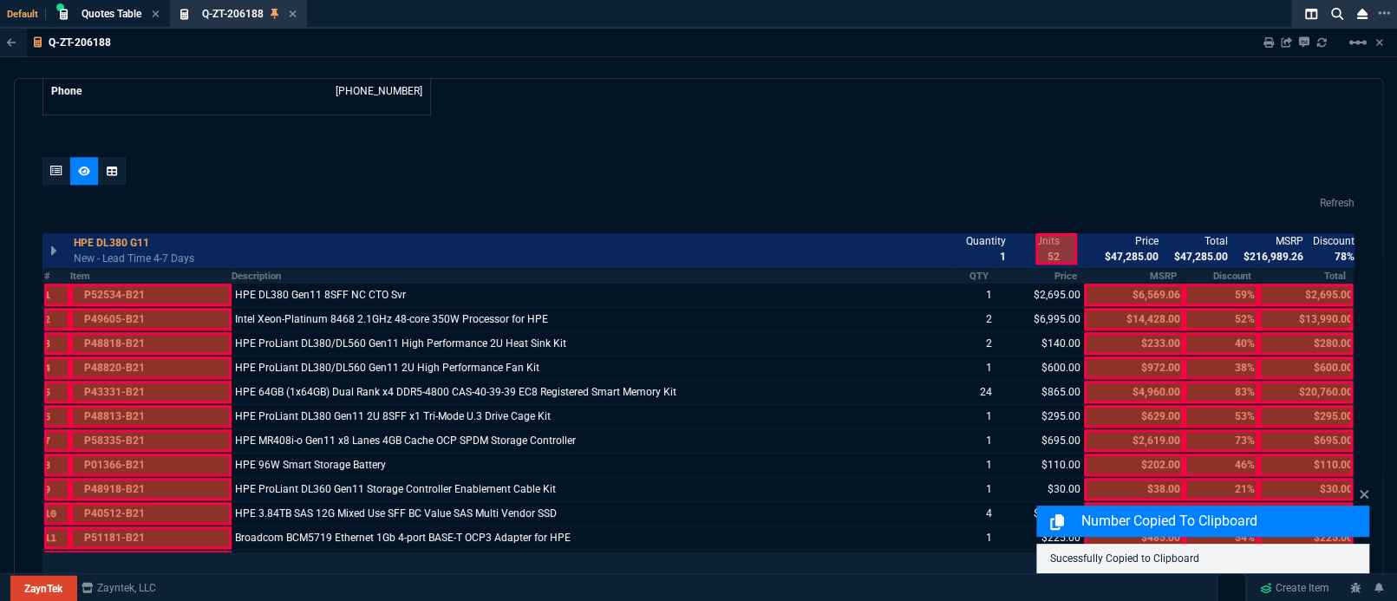
click at [1117, 238] on div at bounding box center [1126, 248] width 42 height 31
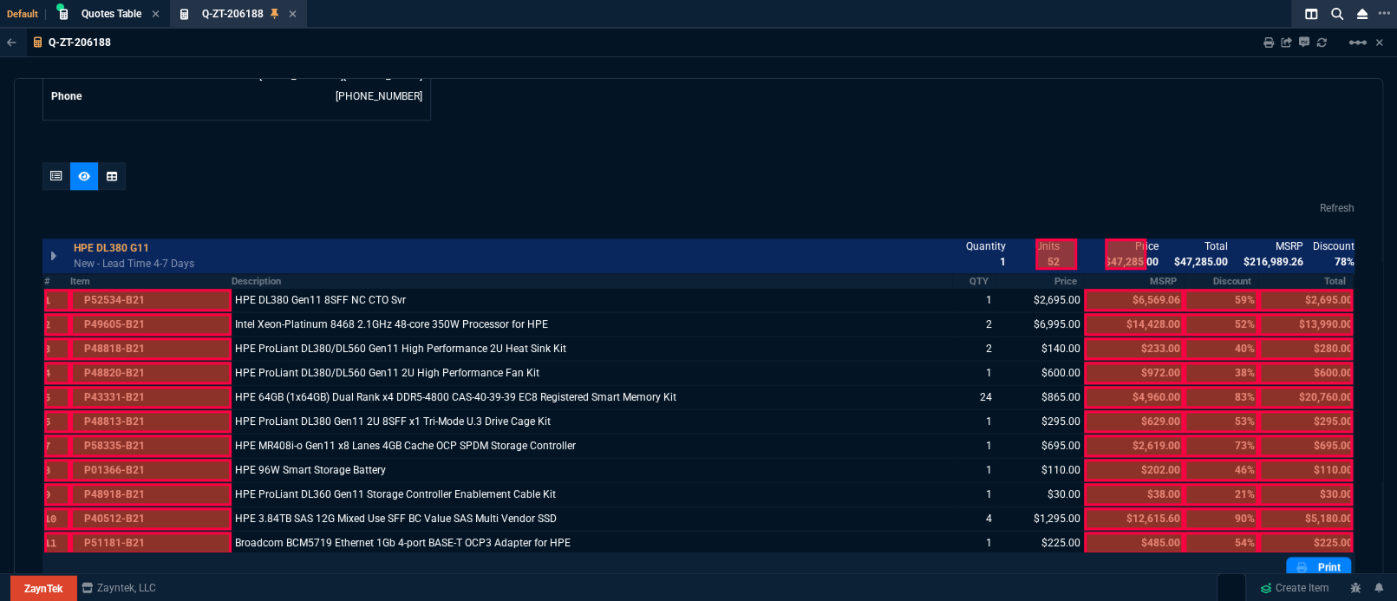
scroll to position [915, 0]
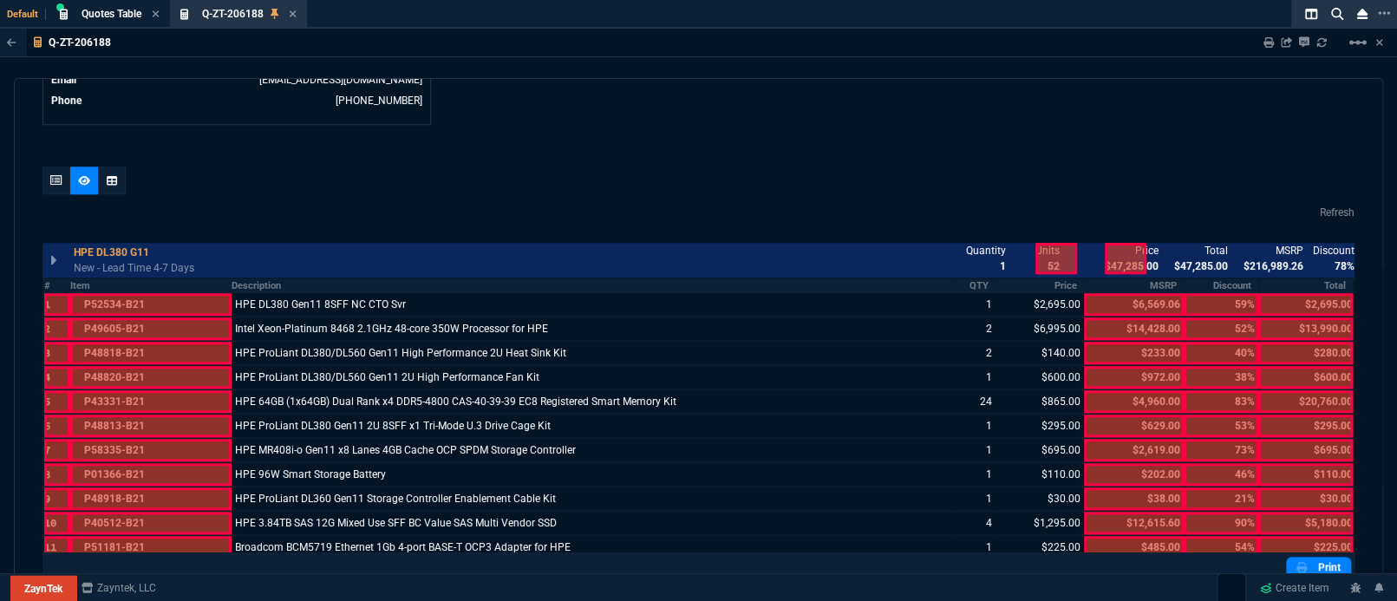
click at [69, 184] on div at bounding box center [83, 184] width 83 height 35
click at [69, 180] on div at bounding box center [56, 181] width 28 height 28
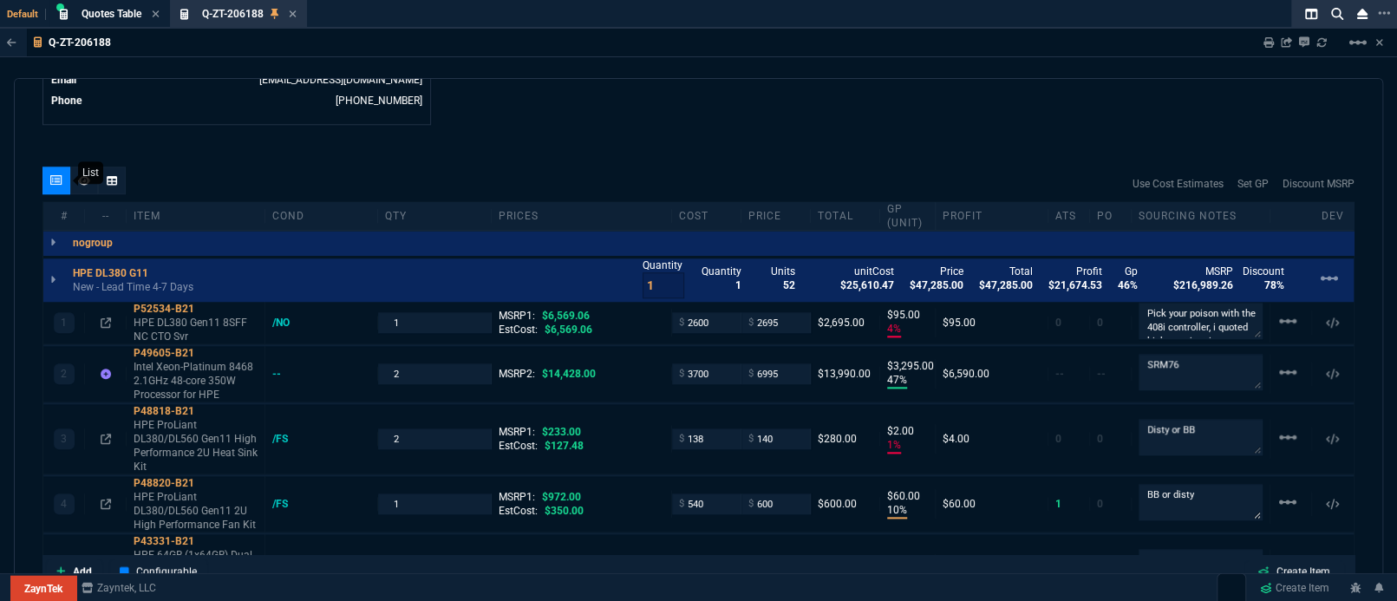
type input "4"
type input "95"
type input "47"
type input "3295"
type input "2"
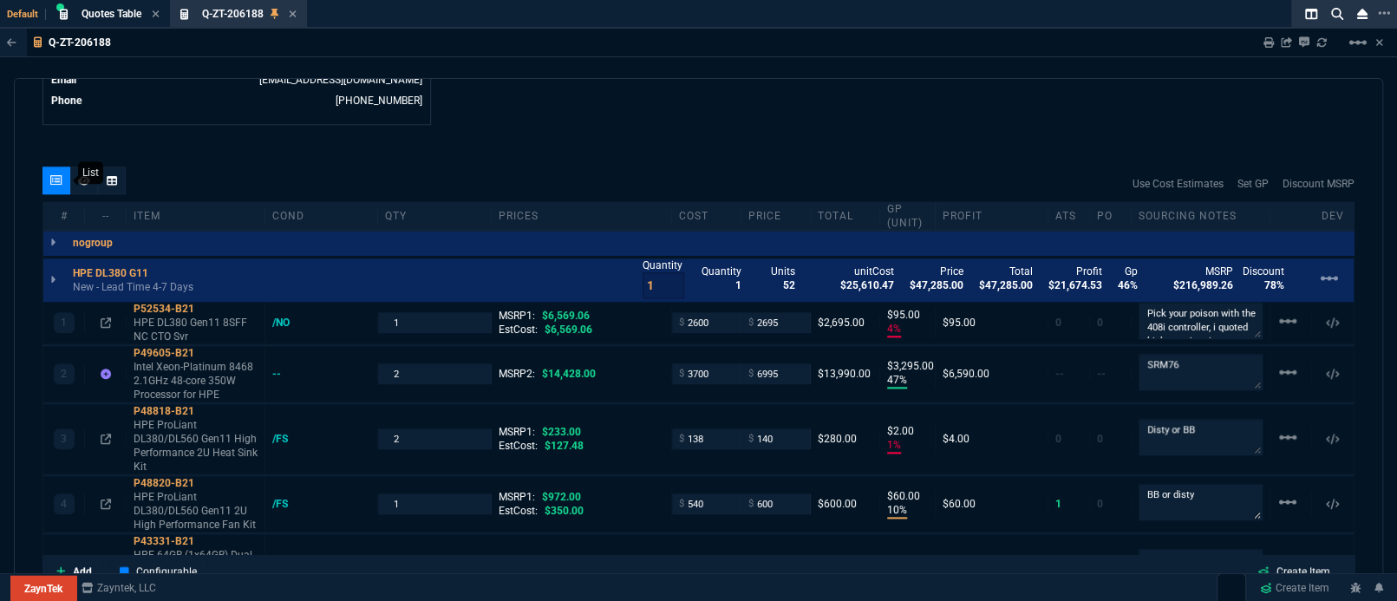
type input "10"
type input "60"
type input "48"
type input "415"
type input "32"
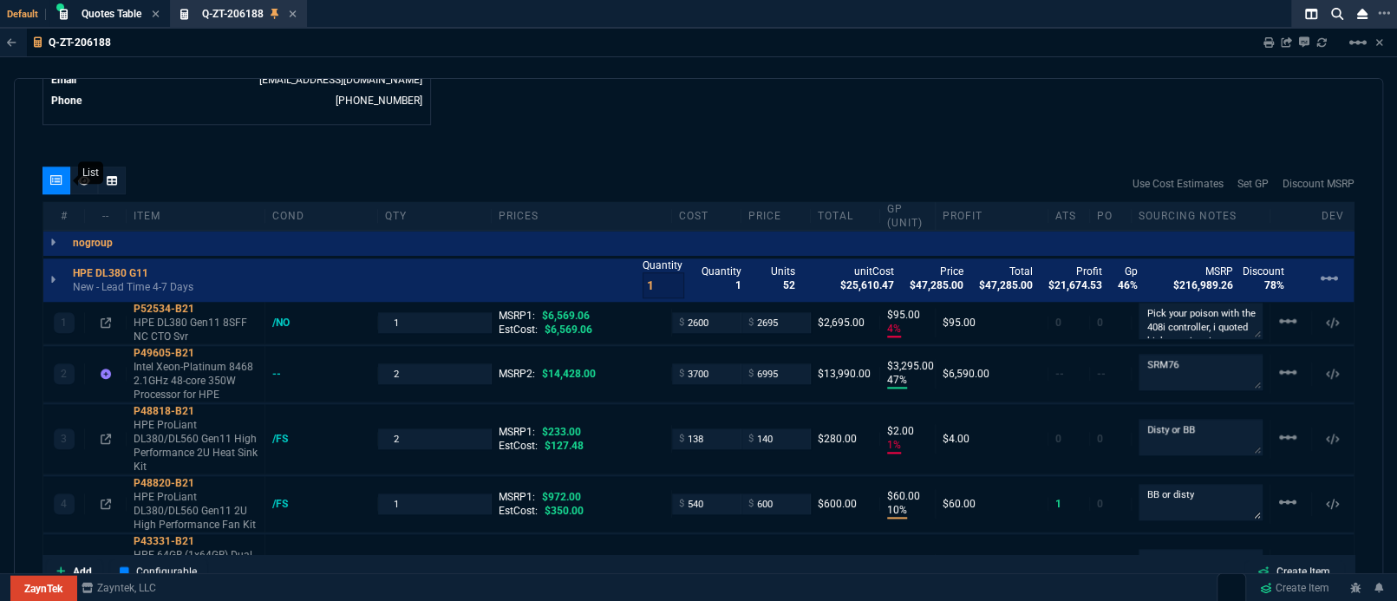
type input "95"
type input "29"
type input "200"
type input "91"
type input "100"
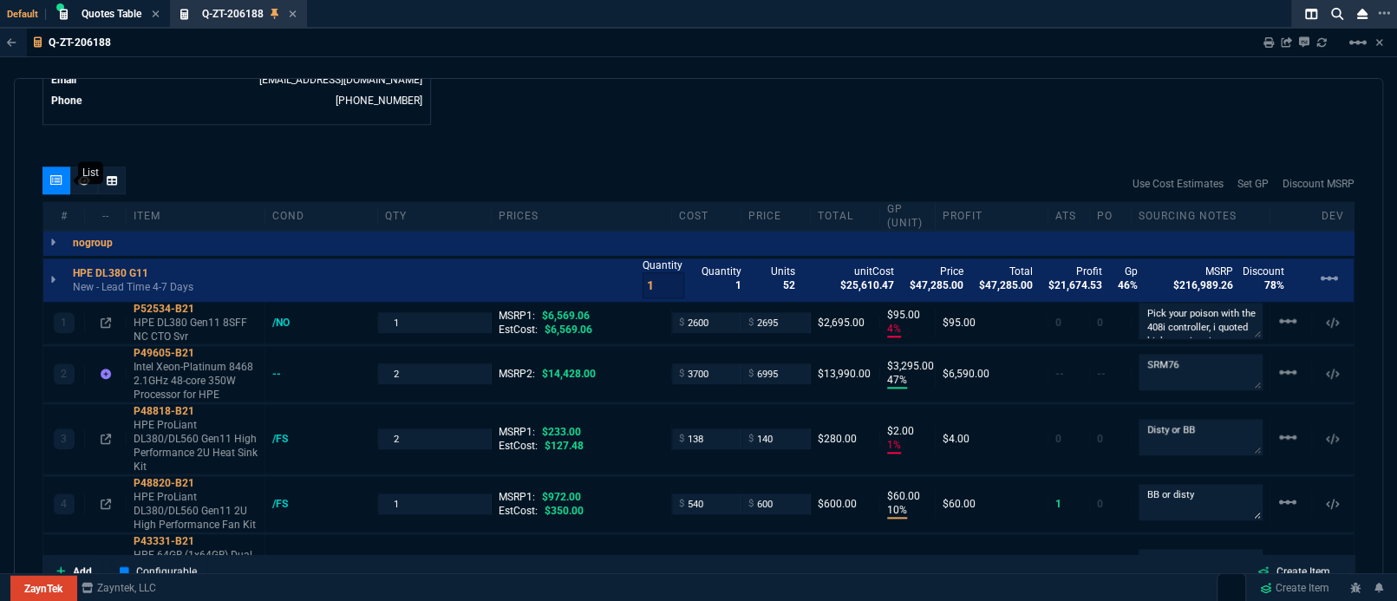
type input "67"
type input "20"
type input "76"
type input "980"
type input "71"
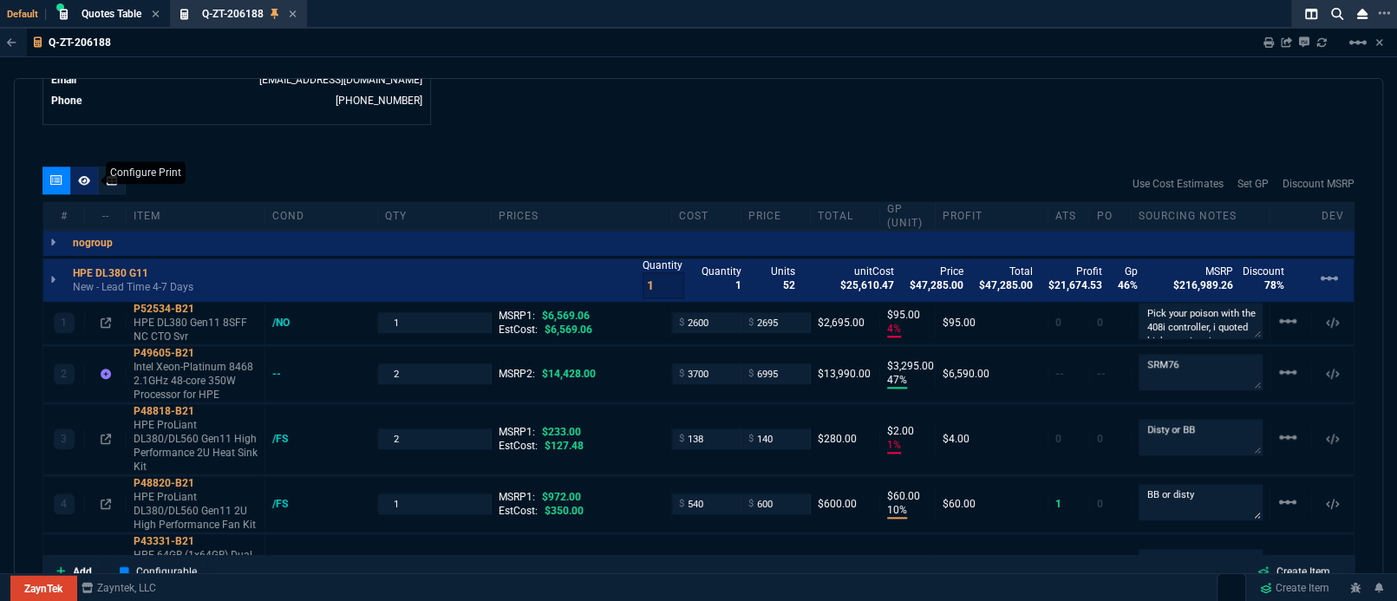
type input "160"
type input "9"
type input "14"
type input "19"
type input "55"
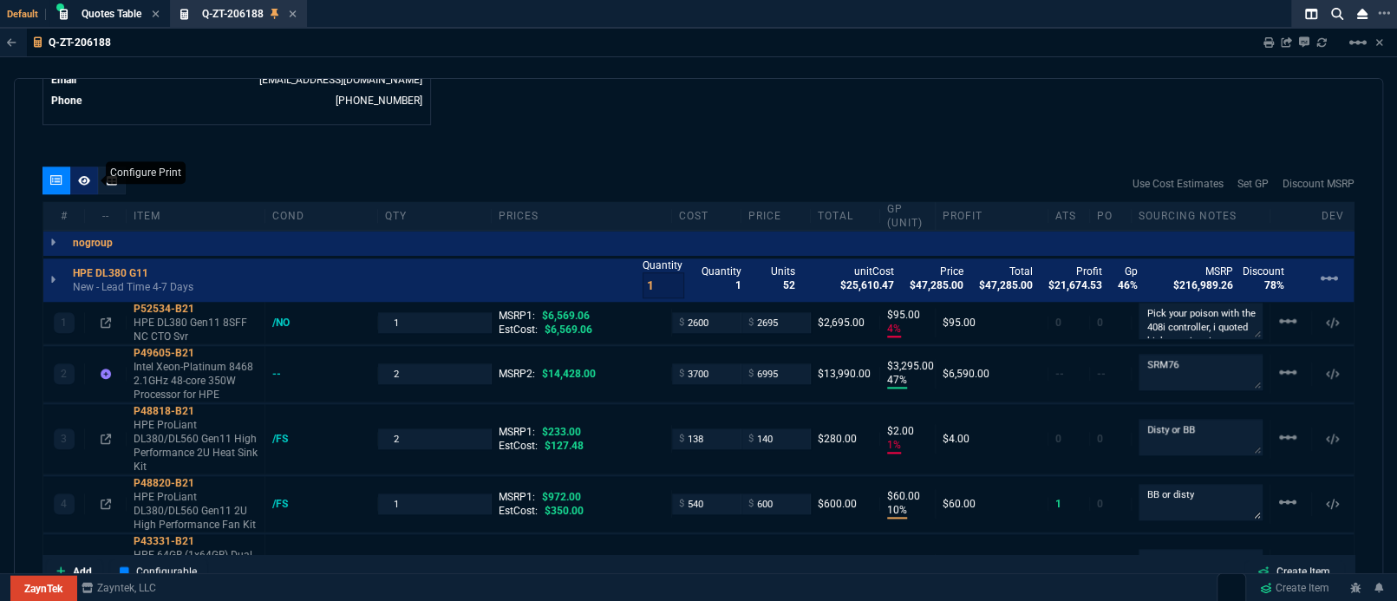
type input "20"
type input "15"
type input "22"
type input "243"
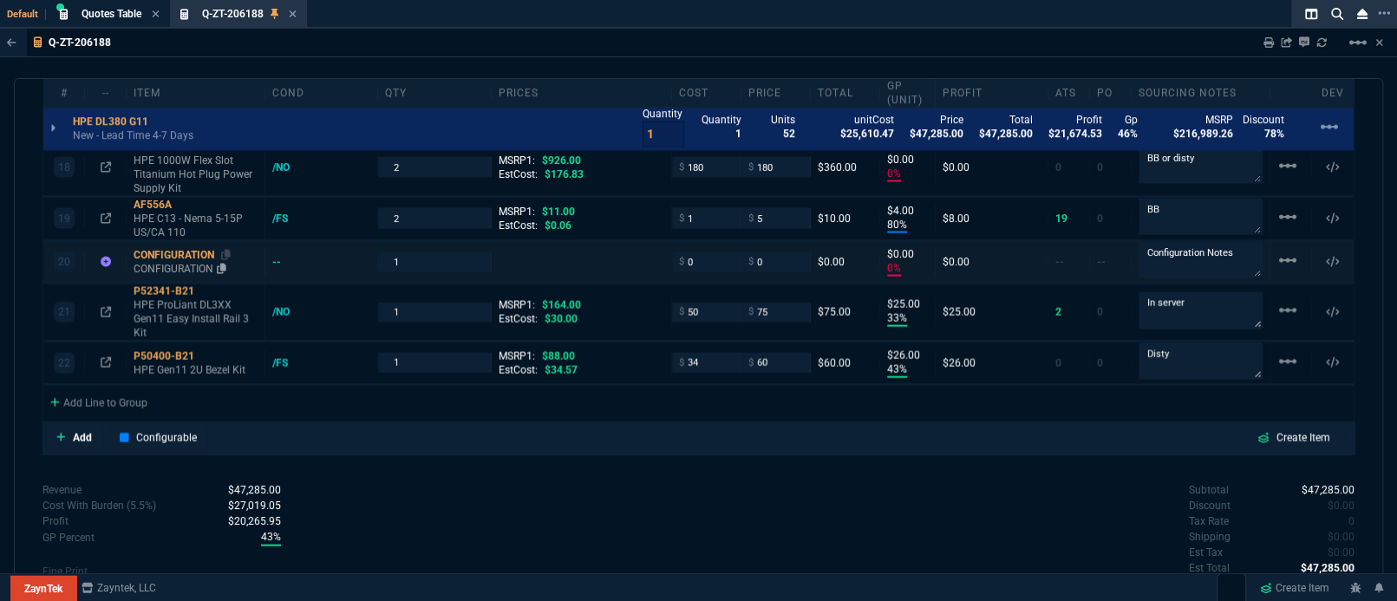
scroll to position [2122, 0]
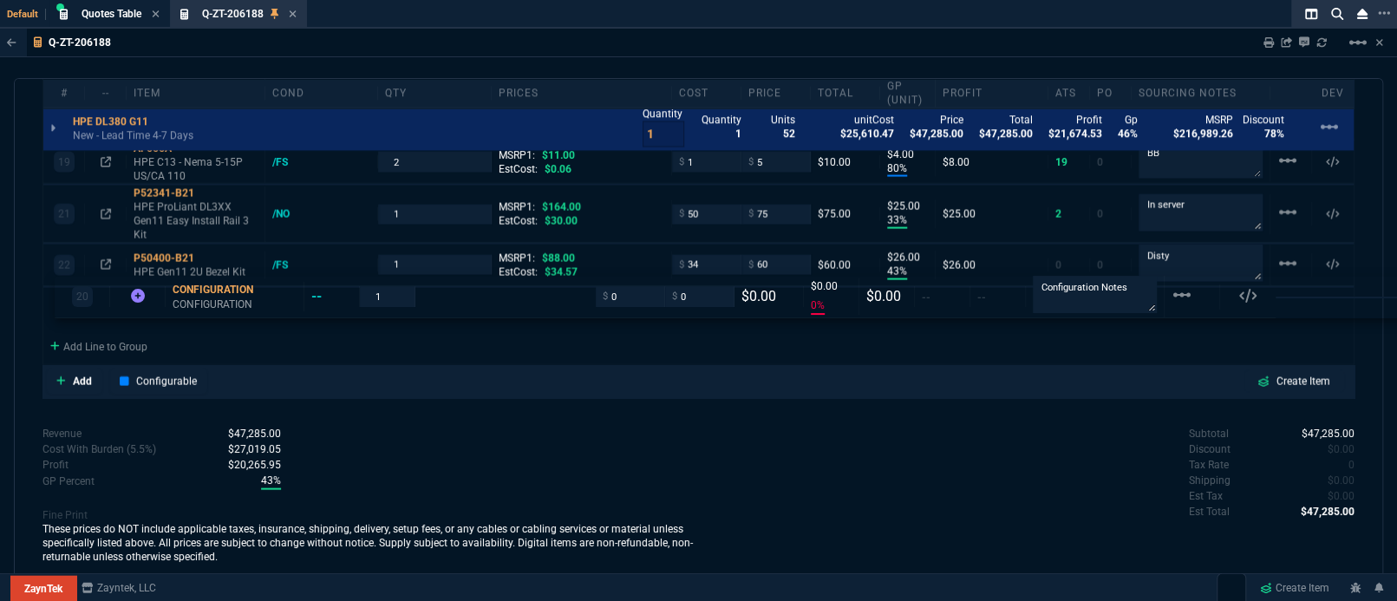
drag, startPoint x: 61, startPoint y: 194, endPoint x: 72, endPoint y: 295, distance: 101.2
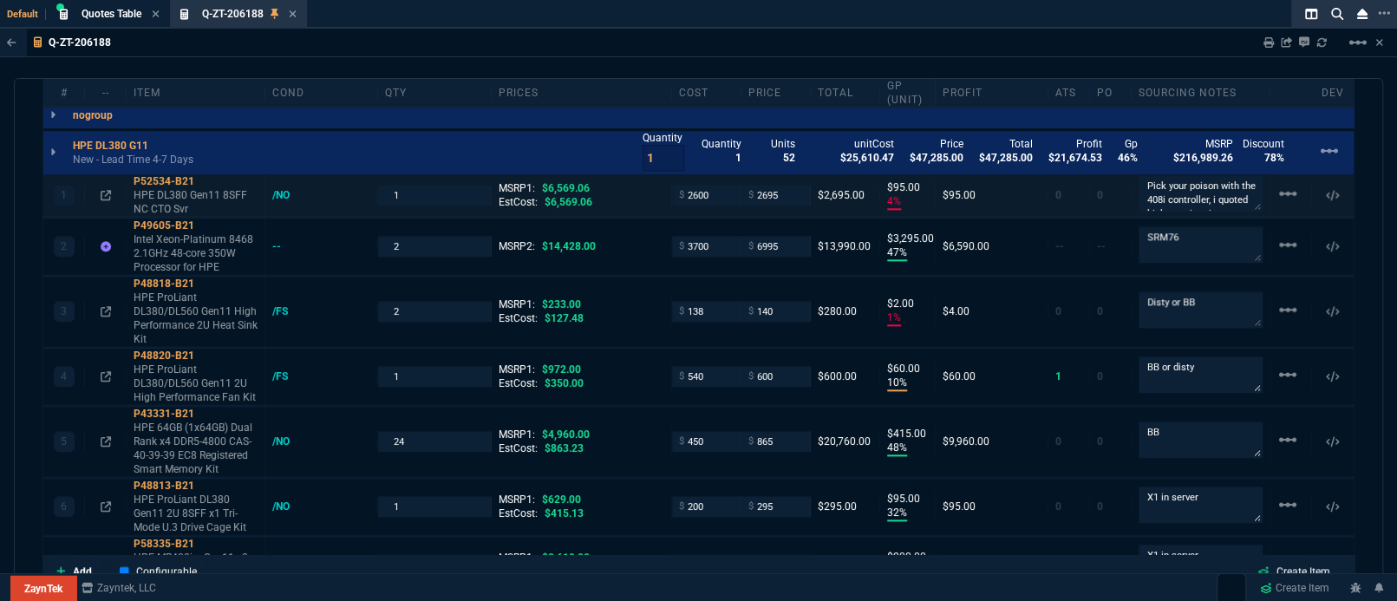
scroll to position [888, 0]
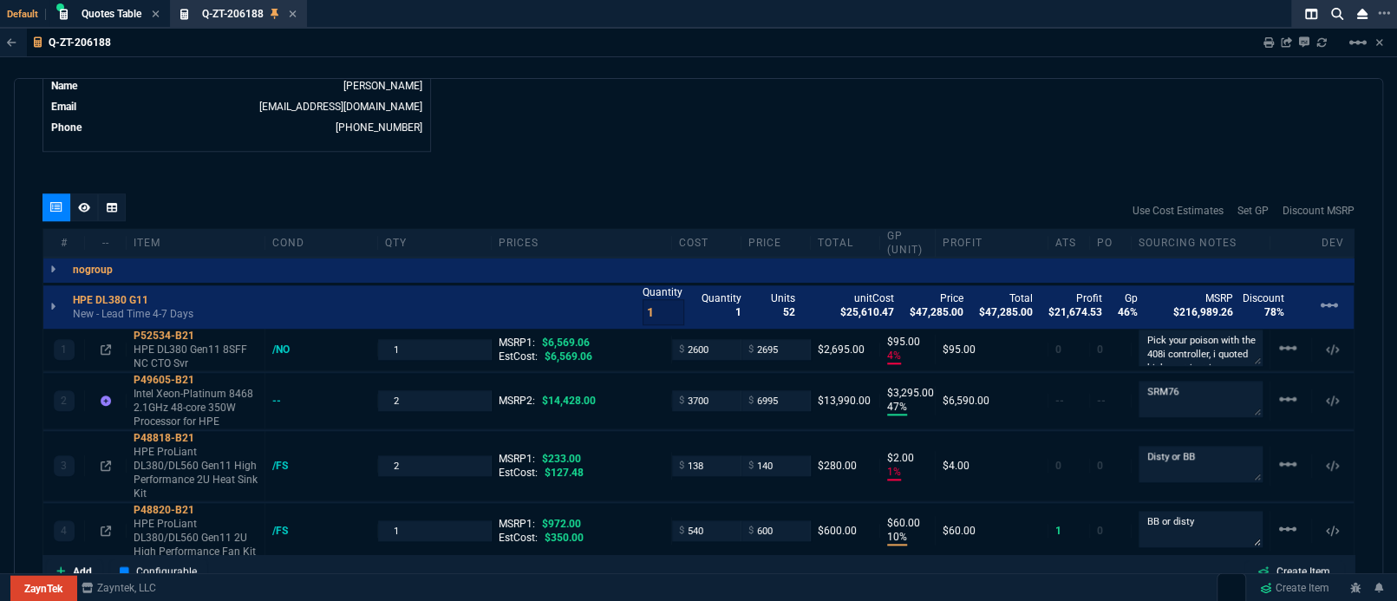
click at [82, 215] on div at bounding box center [84, 207] width 28 height 28
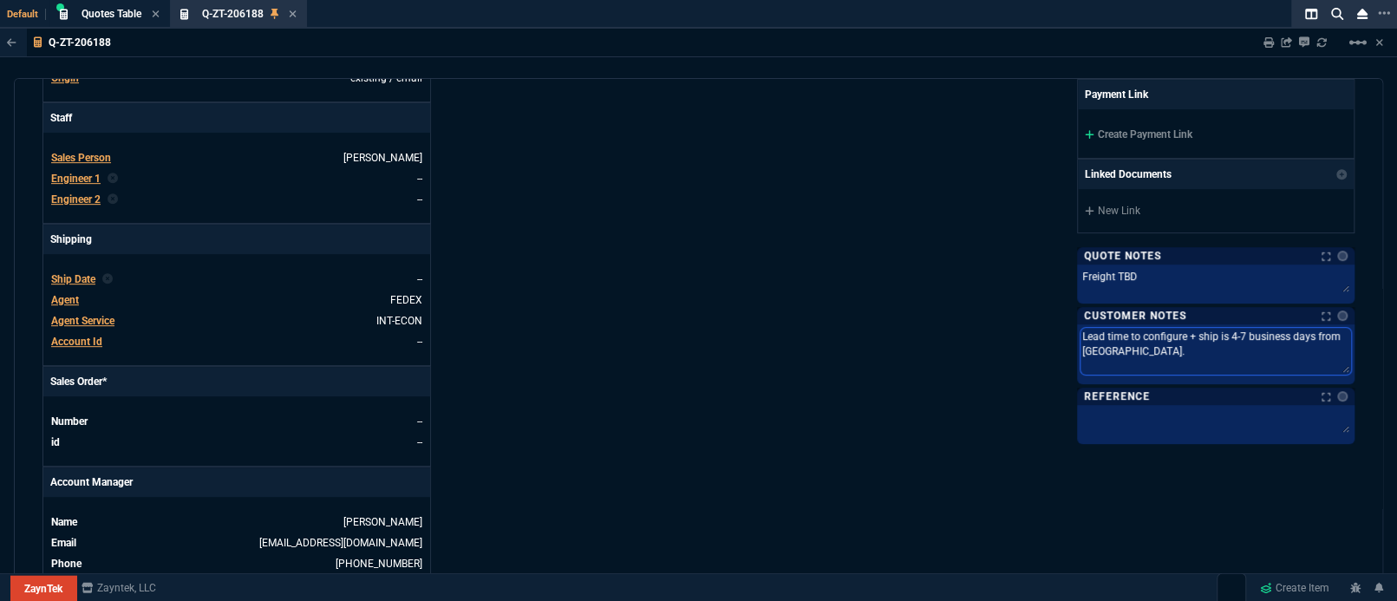
scroll to position [0, 0]
click at [1122, 345] on textarea "Lead time to configure + ship is 4-7 business days from [GEOGRAPHIC_DATA]." at bounding box center [1216, 351] width 271 height 47
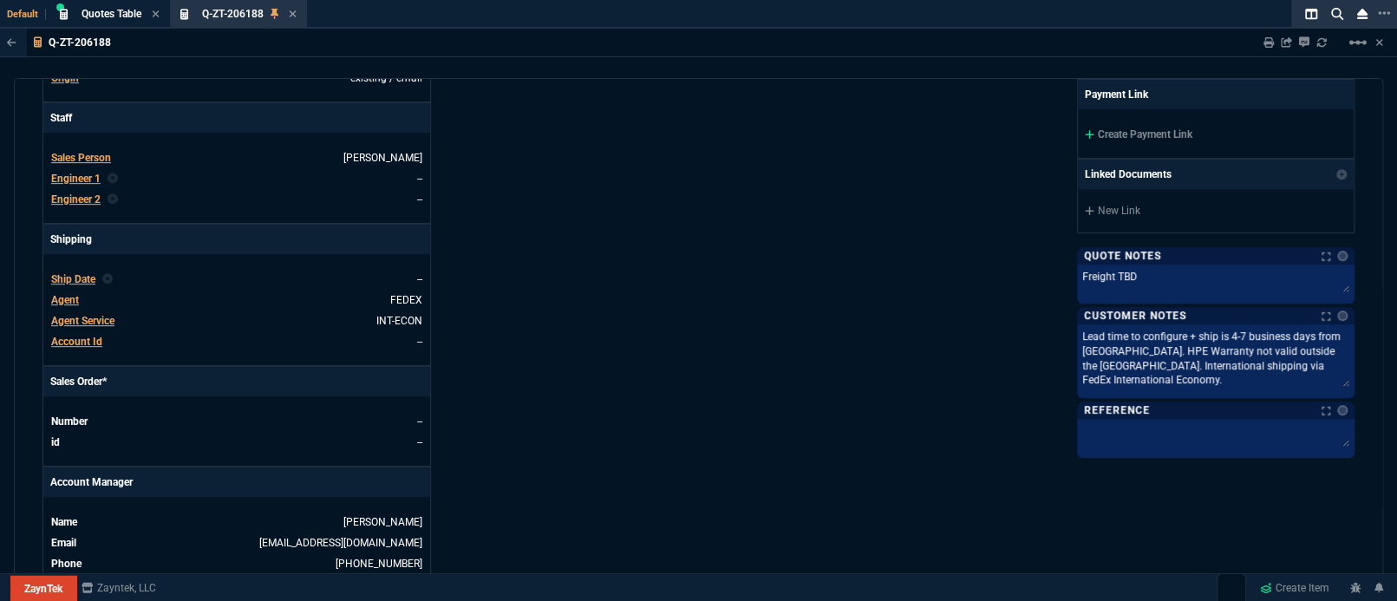
click at [820, 336] on div "ZaynTek, LLC [STREET_ADDRESS] Share Link Show More Chats Shipping Address [GEOG…" at bounding box center [1027, 140] width 656 height 895
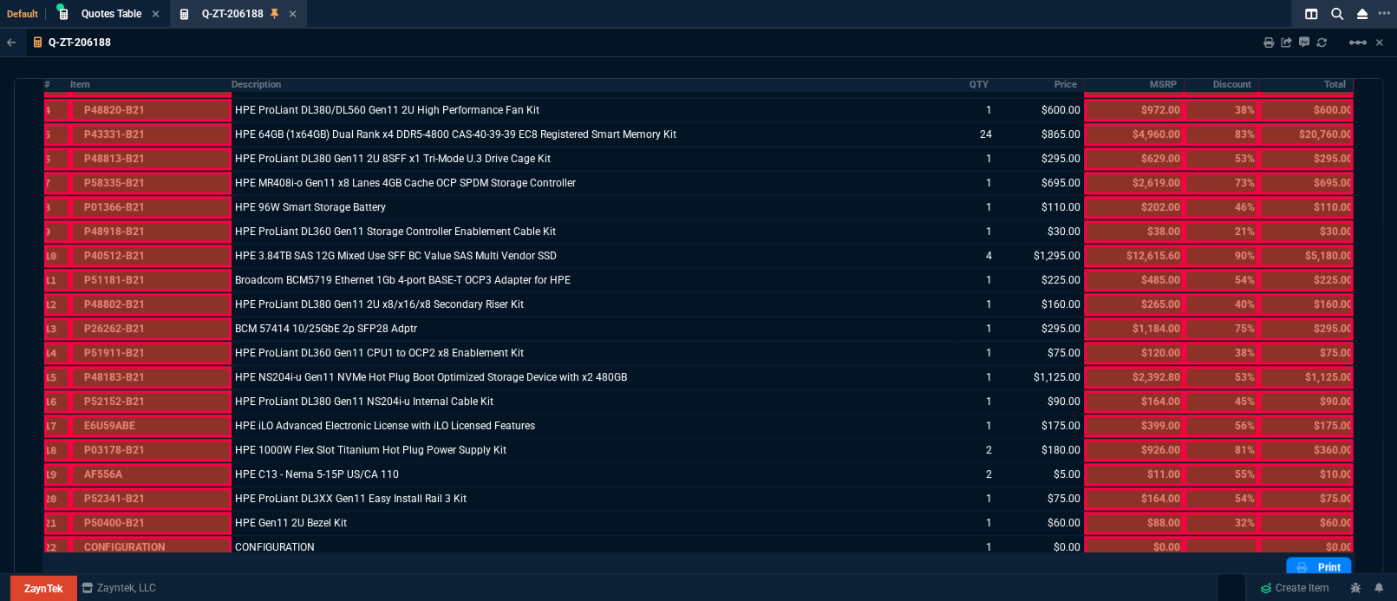
scroll to position [1377, 0]
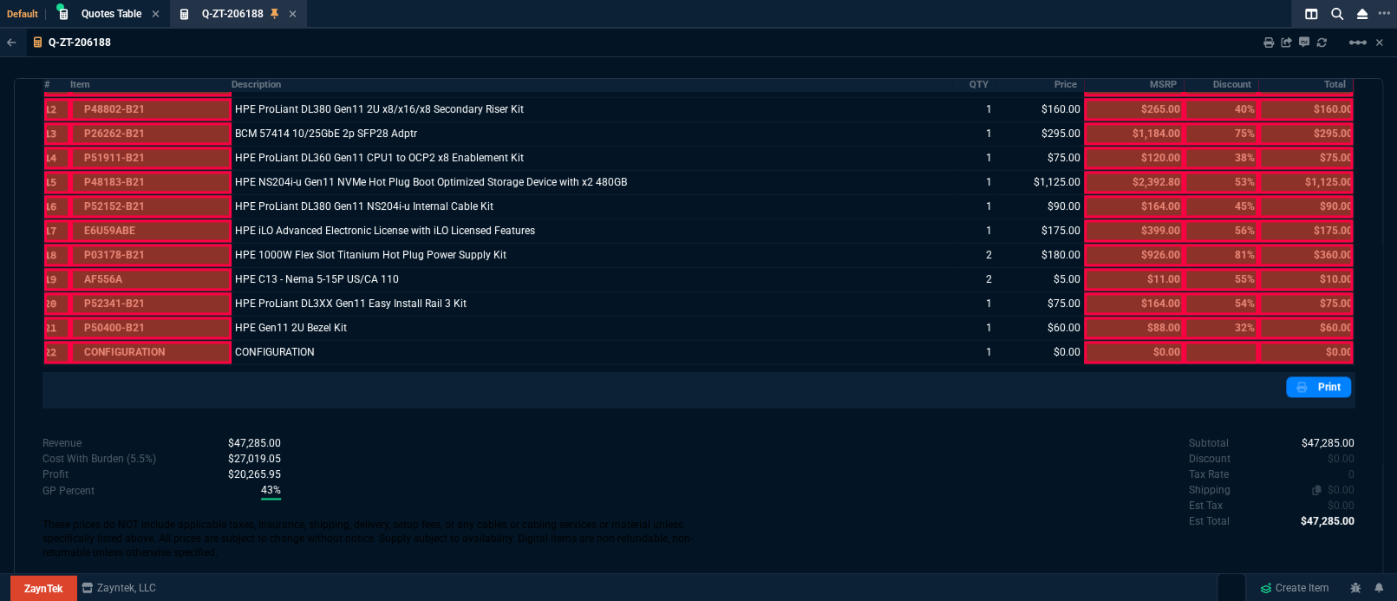
click at [1343, 484] on span "$0.00" at bounding box center [1341, 490] width 27 height 12
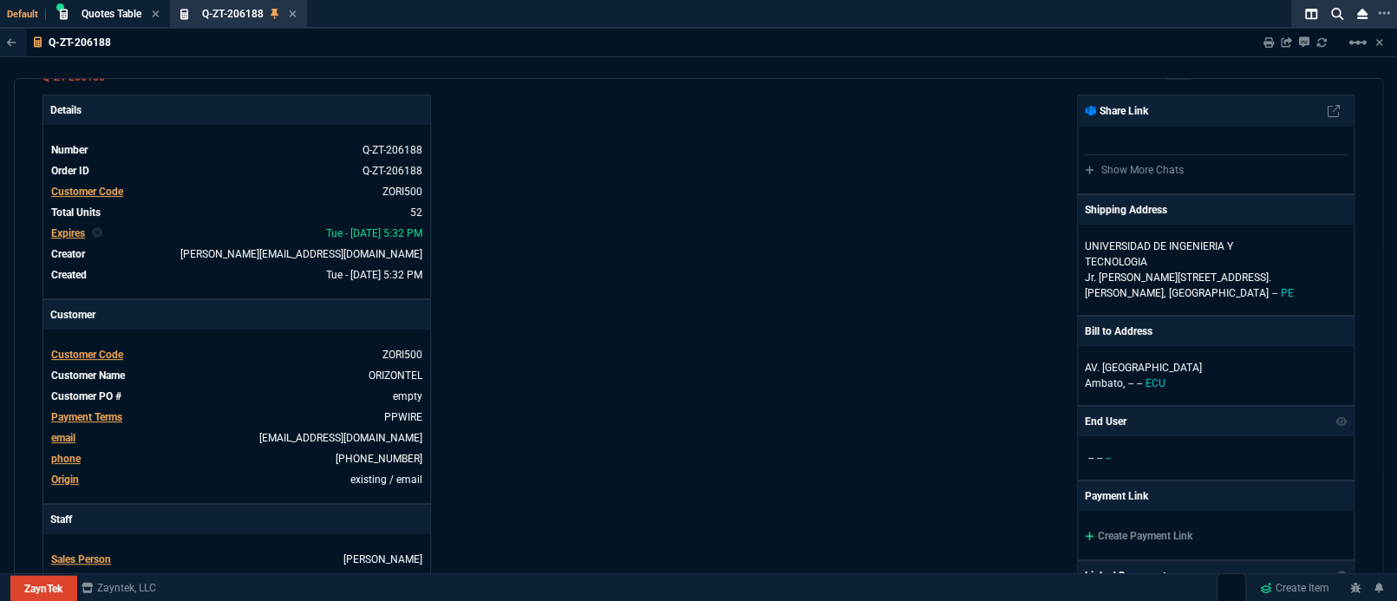
scroll to position [0, 0]
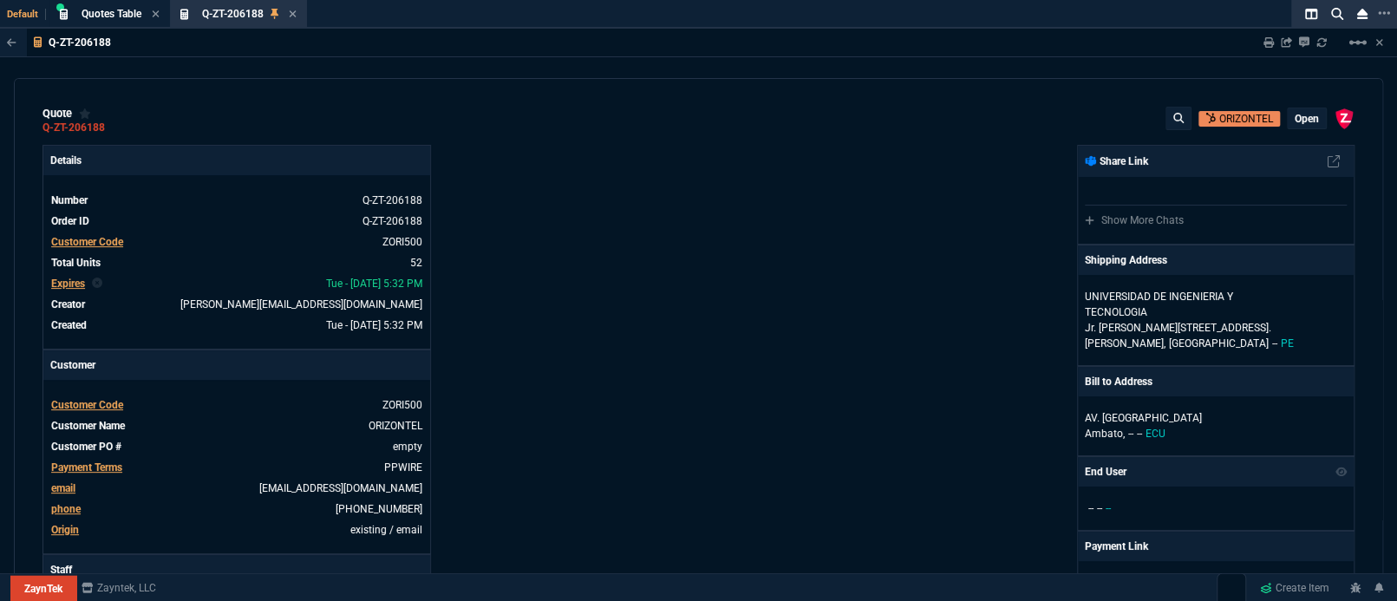
click at [1295, 116] on p "open" at bounding box center [1307, 119] width 24 height 14
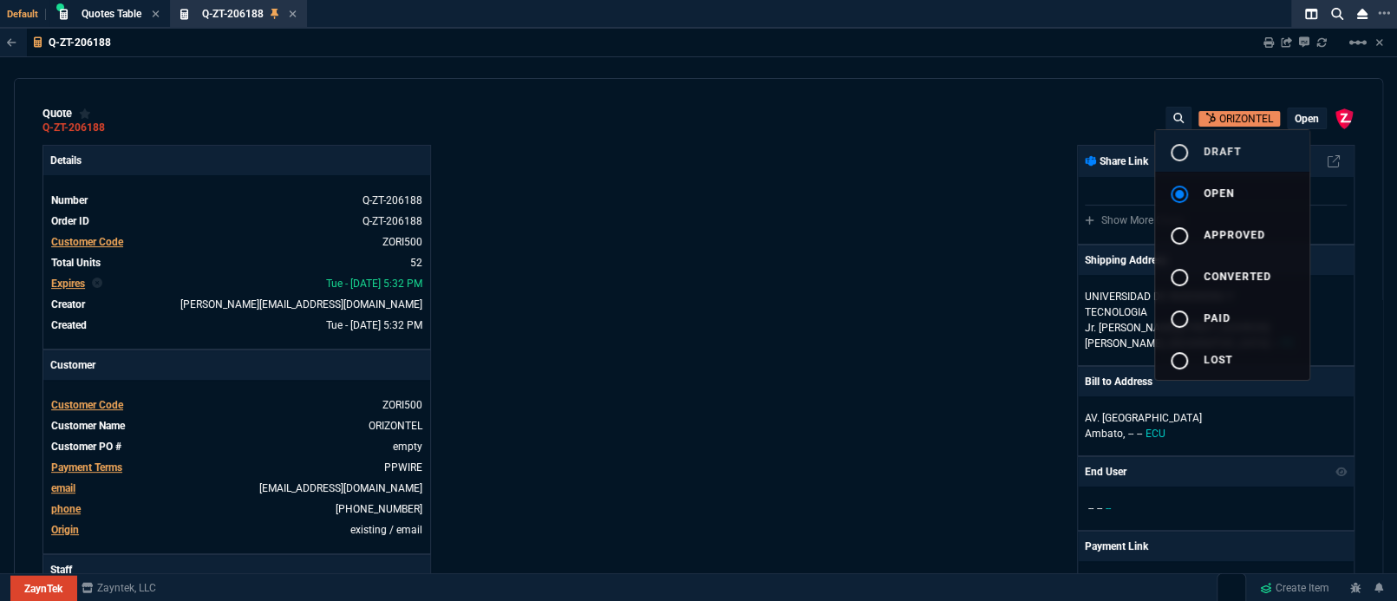
click at [1237, 157] on button "radio_button_unchecked draft" at bounding box center [1232, 151] width 154 height 42
click at [1050, 186] on div at bounding box center [698, 300] width 1397 height 601
click at [872, 282] on nx-fornida-erp-document "Q-ZT-206188 Sharing Q-ZT-206188 Link Dev Link Share on Teams linear_scale quote…" at bounding box center [698, 350] width 1397 height 643
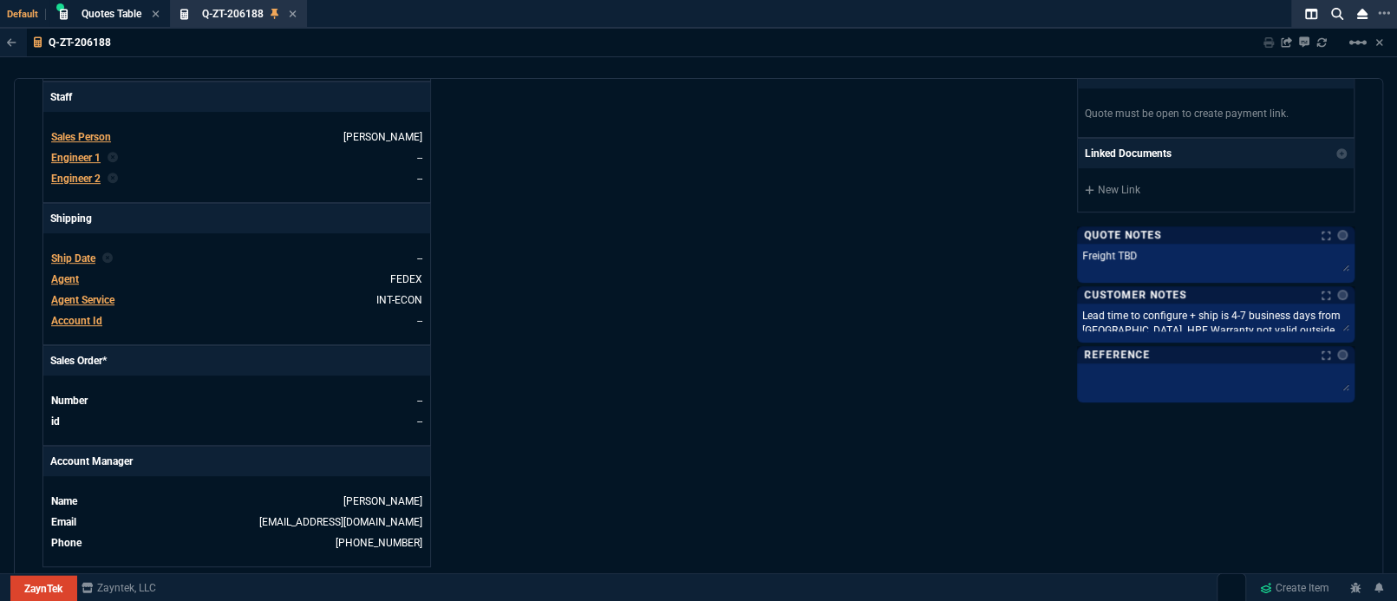
scroll to position [430, 0]
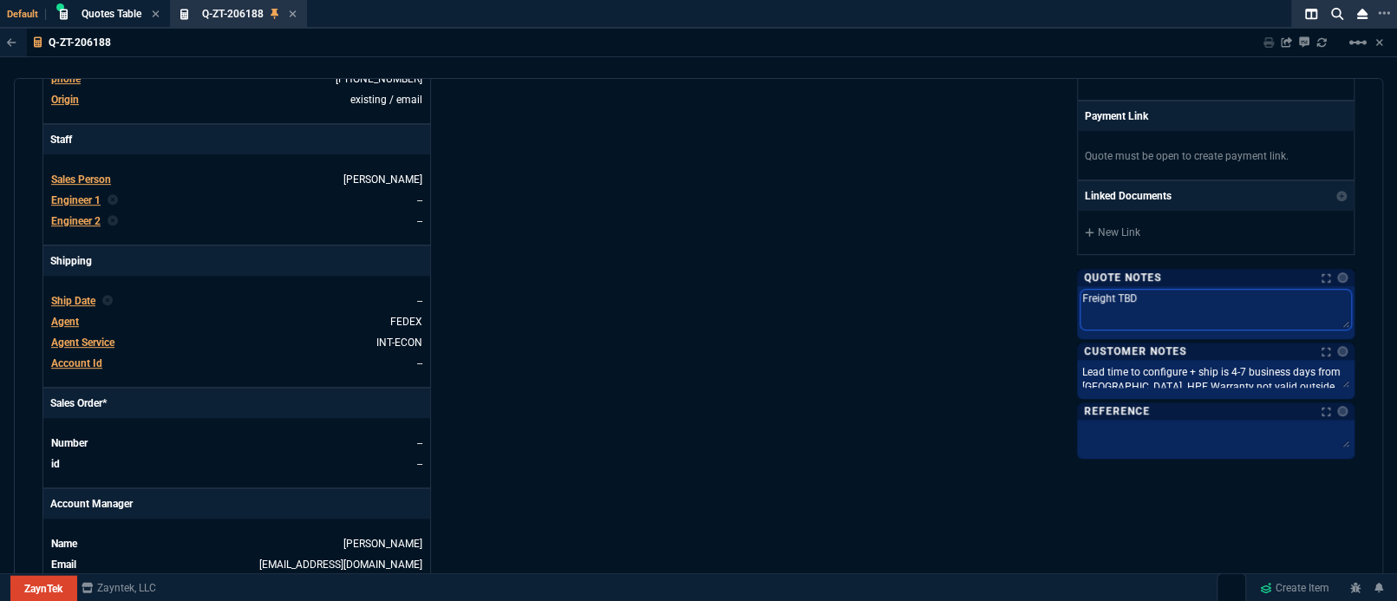
click at [1117, 304] on textarea "Freight TBD" at bounding box center [1216, 310] width 271 height 40
click at [1222, 303] on textarea "Freight TBD" at bounding box center [1216, 310] width 271 height 40
click at [990, 258] on div "ZaynTek, LLC [STREET_ADDRESS] Share Link Show More Chats Shipping Address [GEOG…" at bounding box center [1027, 162] width 656 height 895
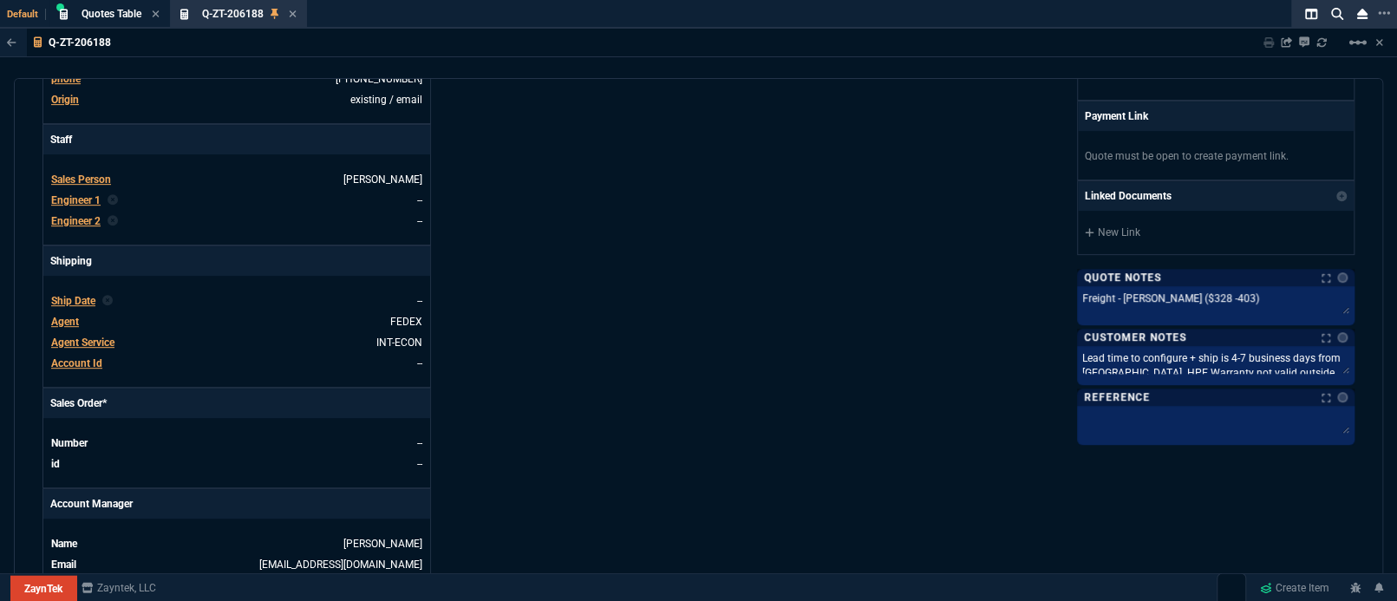
scroll to position [0, 0]
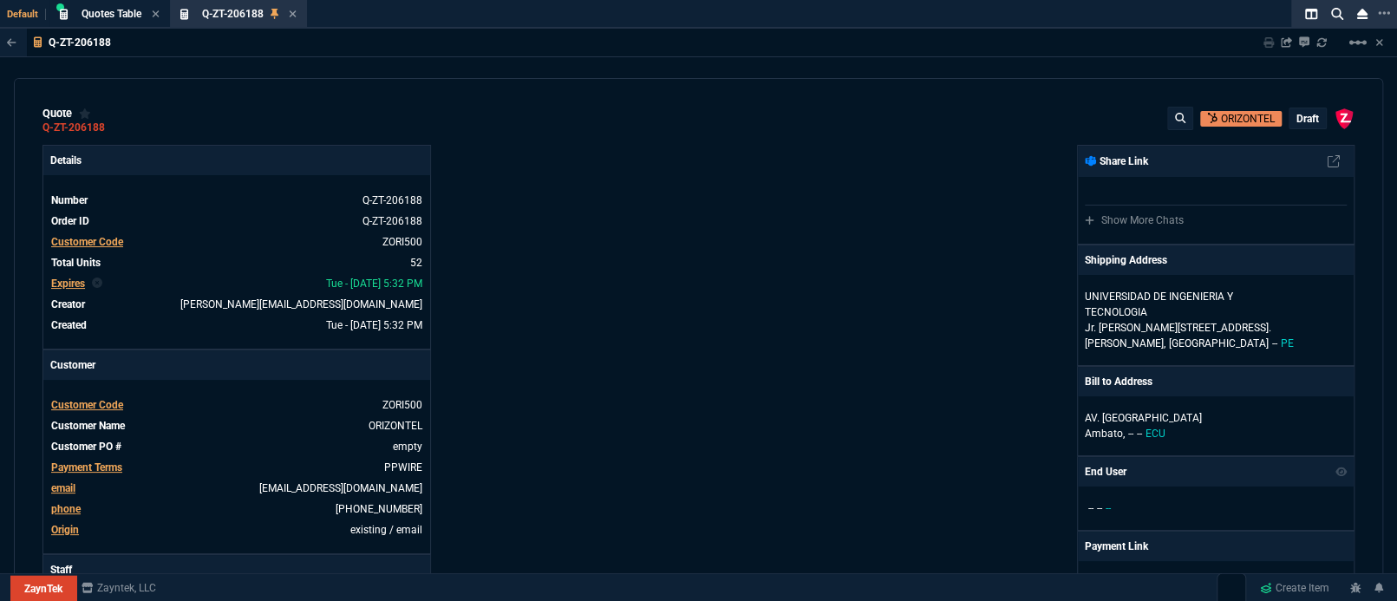
click at [1305, 124] on p "draft" at bounding box center [1308, 119] width 23 height 14
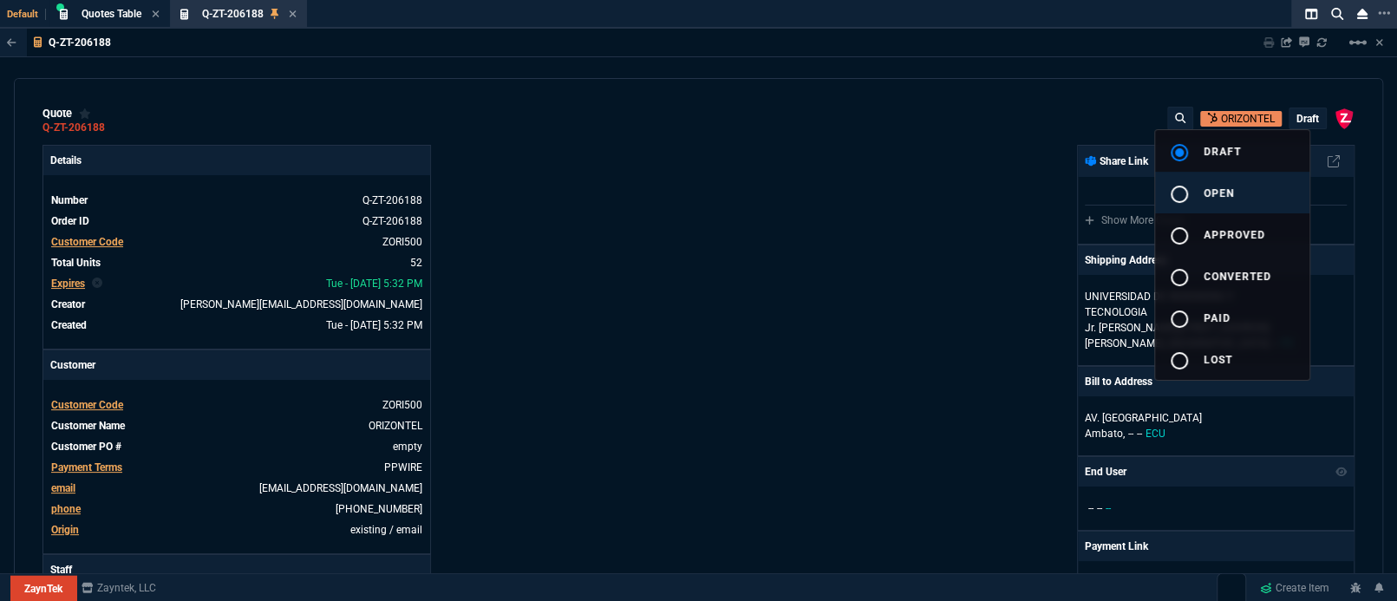
click at [1271, 195] on button "radio_button_unchecked open" at bounding box center [1232, 193] width 154 height 42
click at [917, 314] on div at bounding box center [698, 300] width 1397 height 601
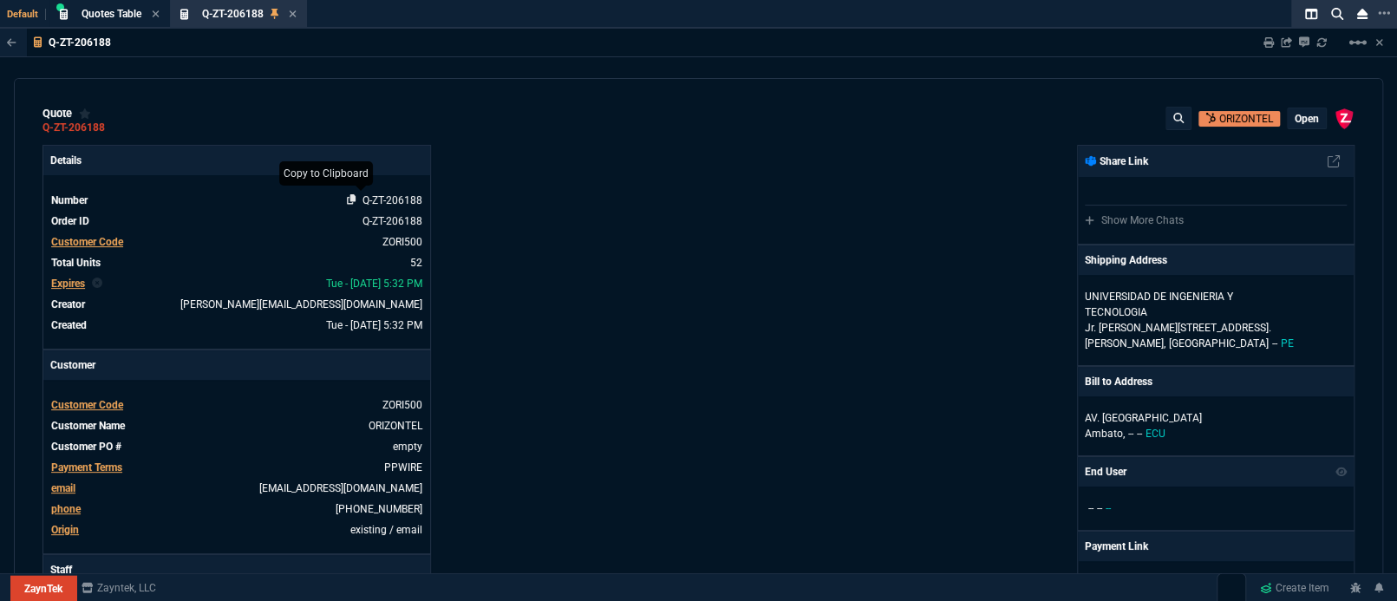
click at [353, 197] on icon at bounding box center [352, 199] width 10 height 10
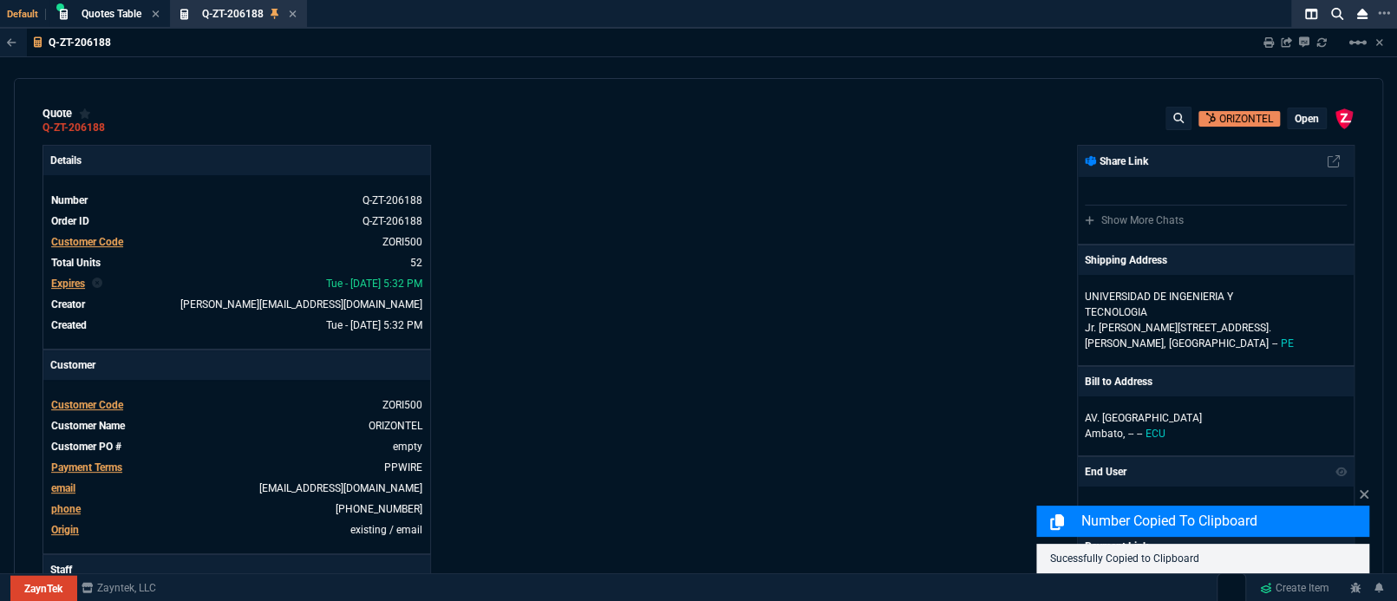
click at [801, 237] on div "ZaynTek, LLC [STREET_ADDRESS] Share Link Show More Chats Shipping Address [GEOG…" at bounding box center [1027, 592] width 656 height 895
click at [1268, 45] on icon at bounding box center [1269, 42] width 10 height 10
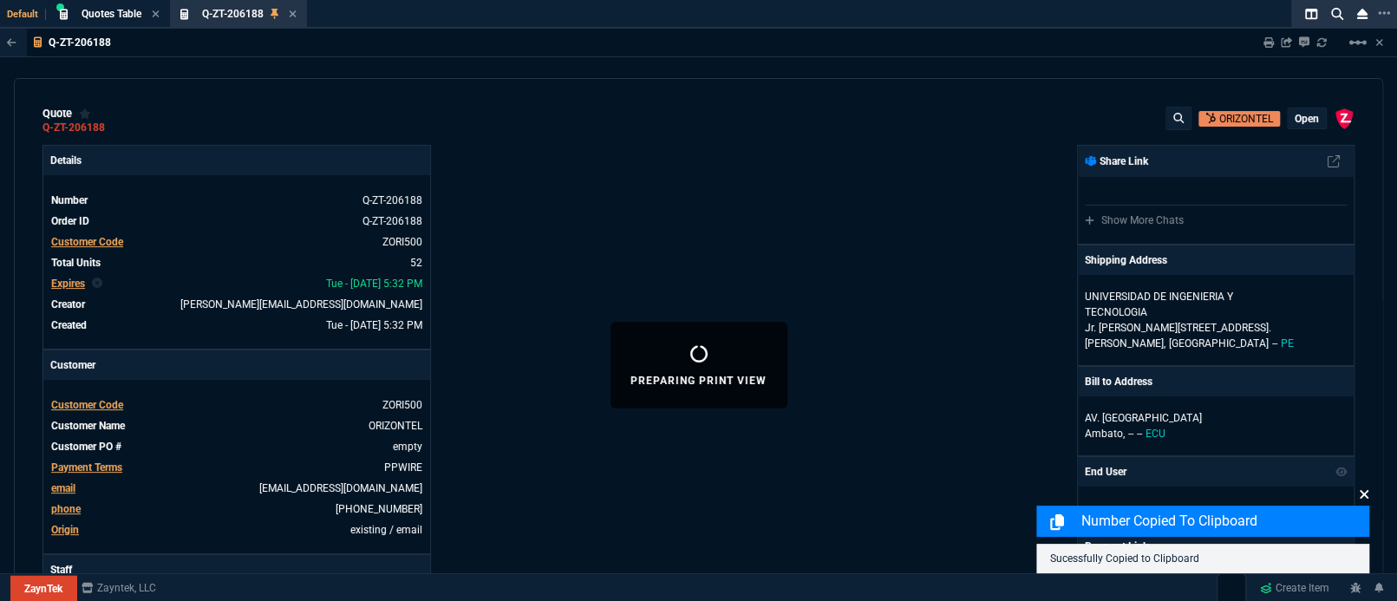
click at [1363, 490] on icon at bounding box center [1364, 494] width 10 height 14
